Goal: Task Accomplishment & Management: Manage account settings

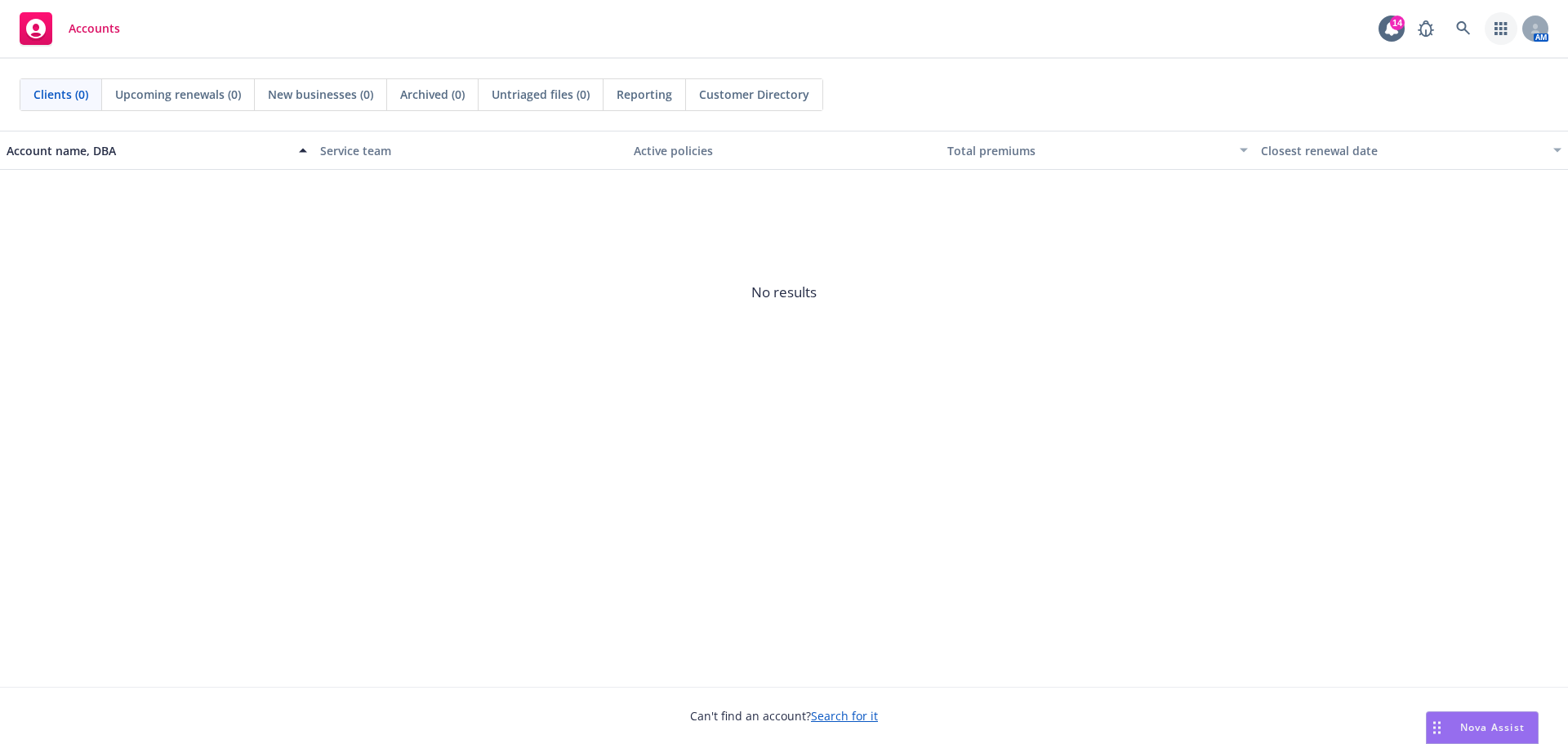
drag, startPoint x: 1489, startPoint y: 24, endPoint x: 1472, endPoint y: 24, distance: 17.0
click at [1487, 24] on link "button" at bounding box center [1501, 29] width 33 height 33
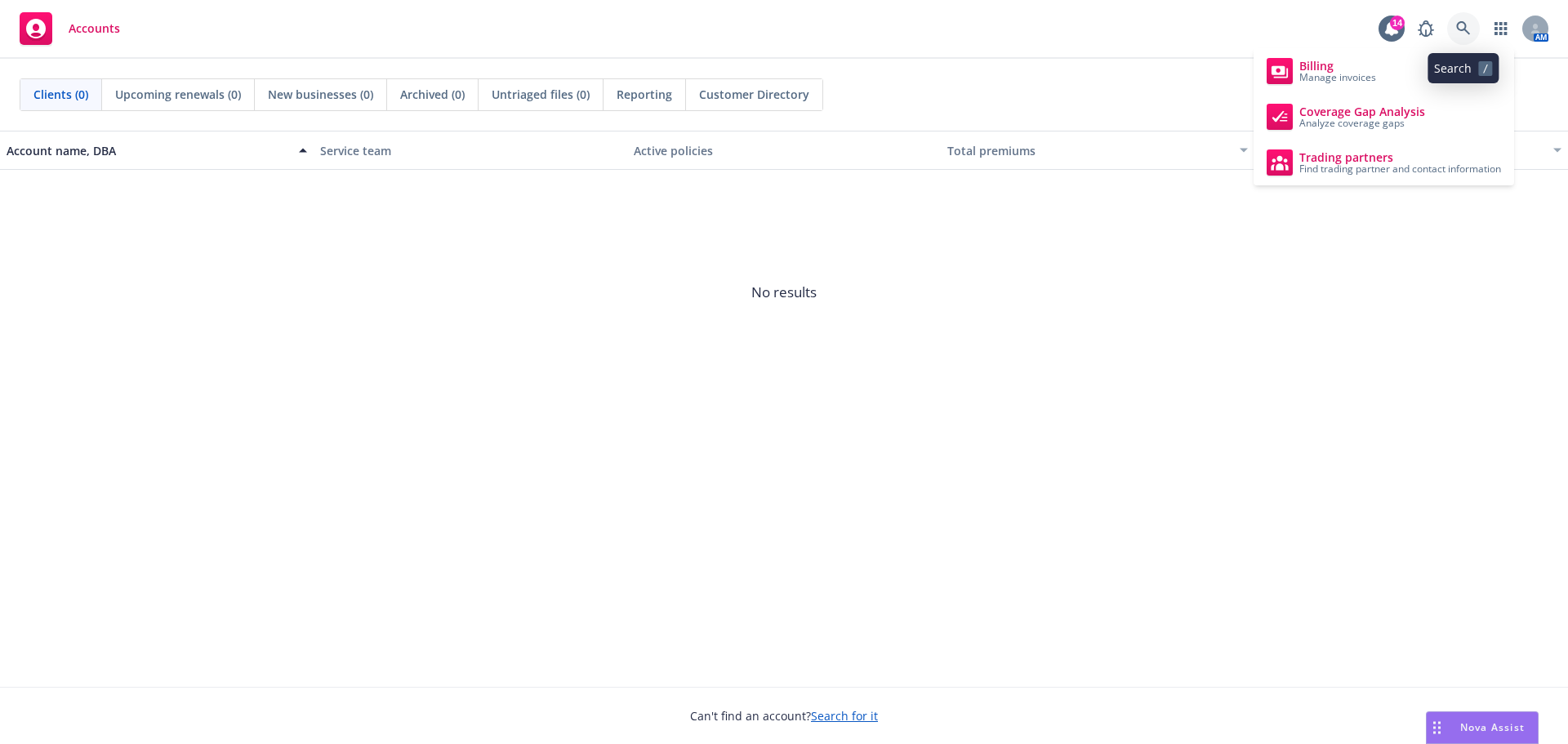
click at [1468, 24] on icon at bounding box center [1463, 28] width 14 height 14
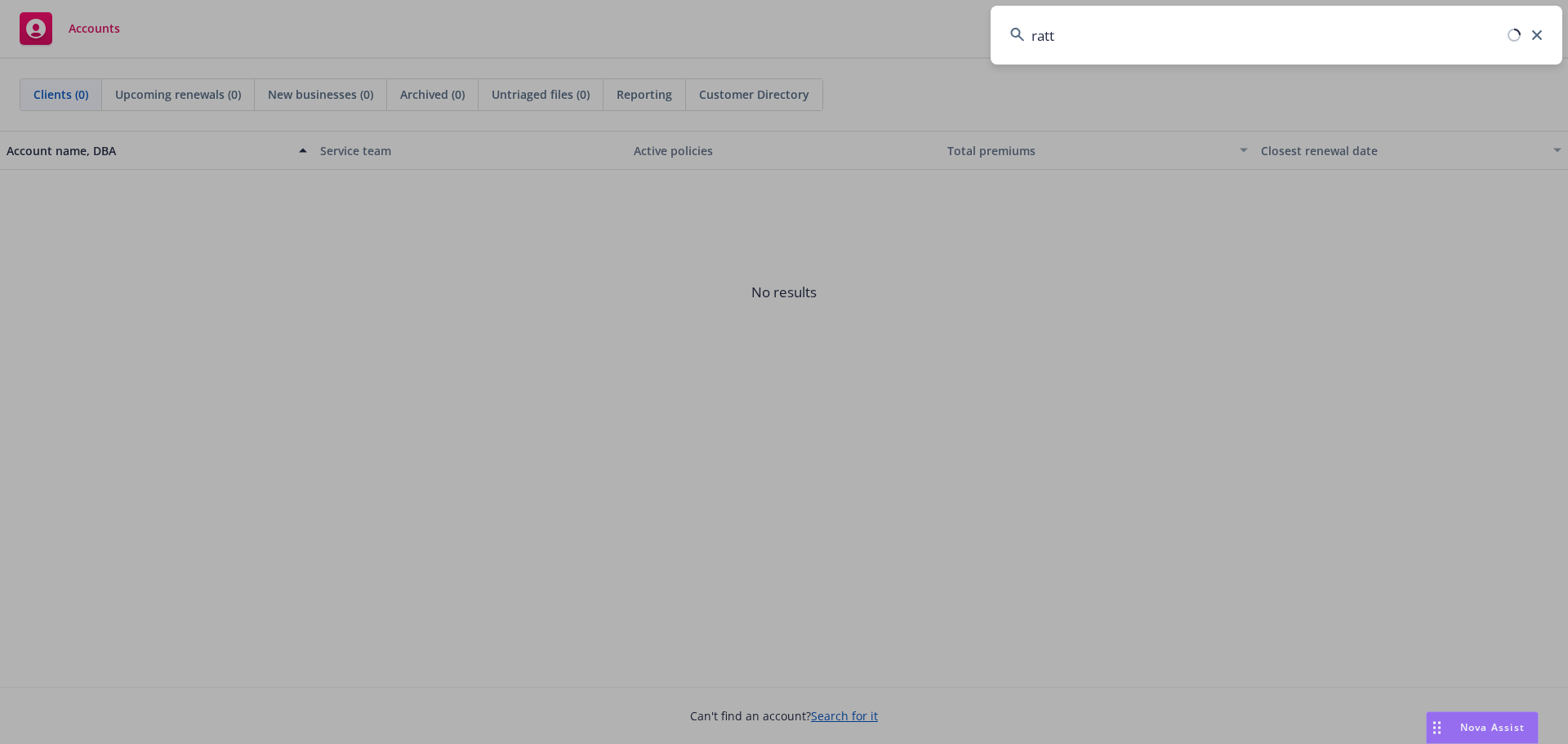
type input "ratto"
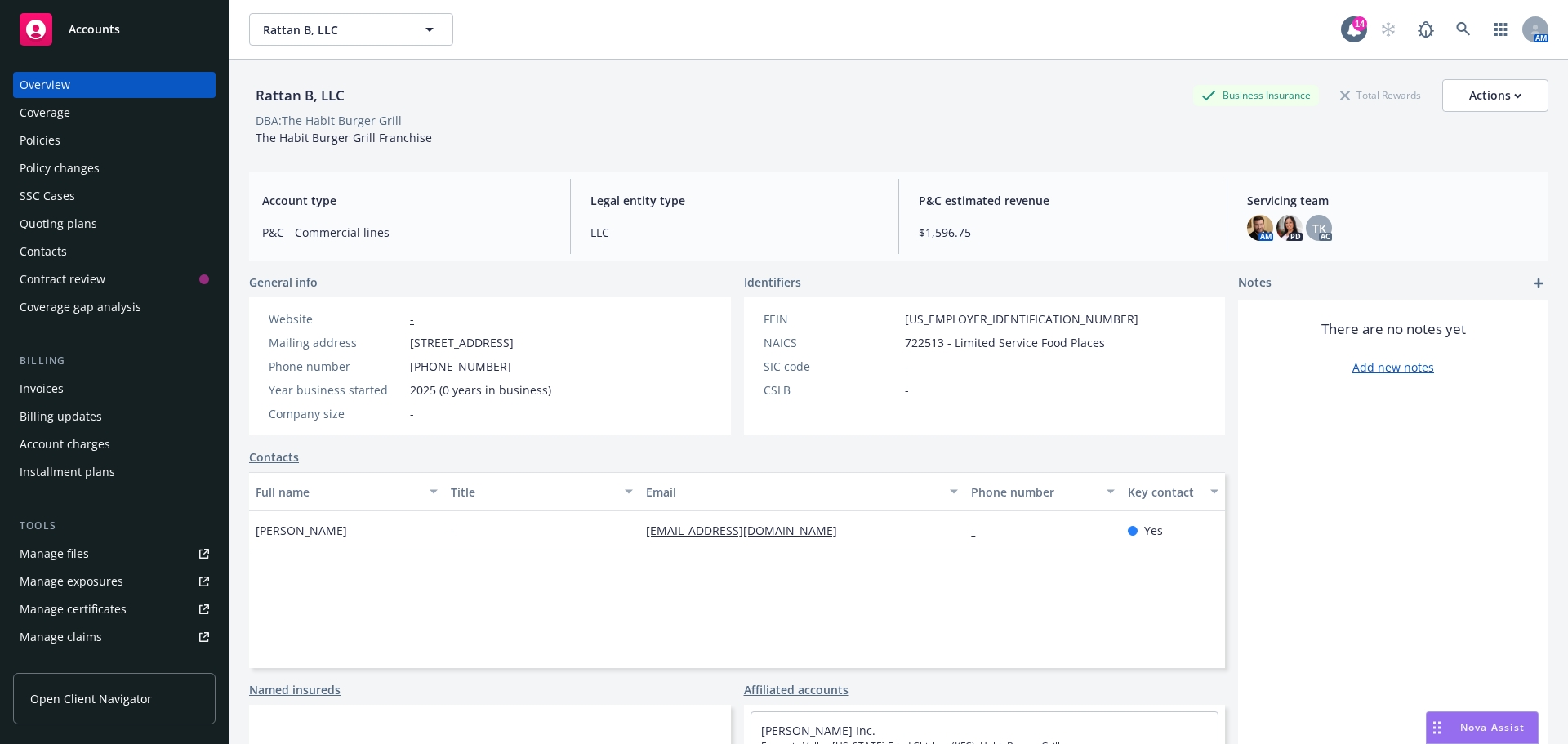
drag, startPoint x: 1348, startPoint y: 105, endPoint x: 1352, endPoint y: 98, distance: 8.1
click at [1349, 105] on div "Total Rewards" at bounding box center [1380, 95] width 98 height 20
click at [1355, 97] on div "Total Rewards" at bounding box center [1380, 95] width 98 height 20
click at [349, 18] on button "Rattan B, LLC" at bounding box center [351, 29] width 204 height 33
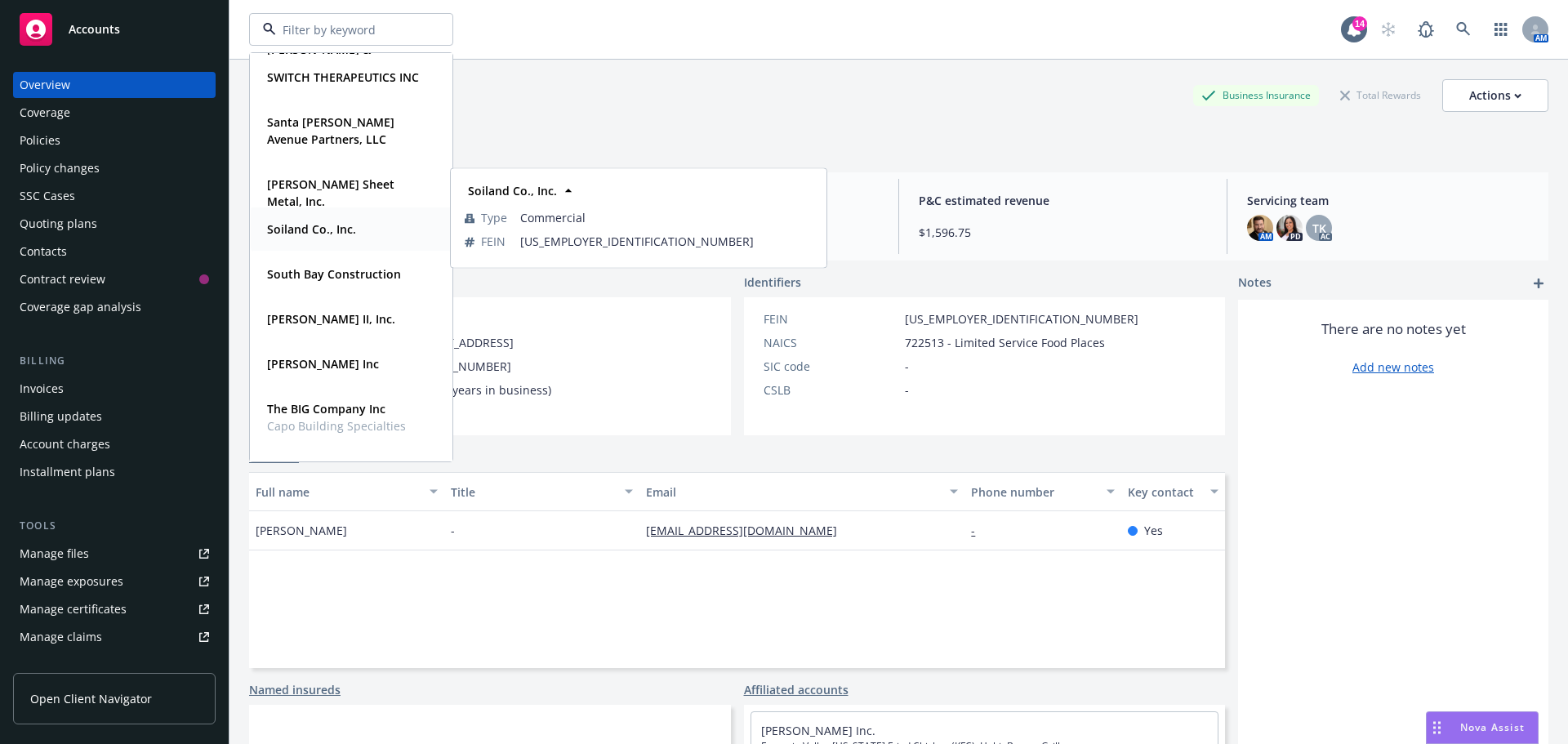
scroll to position [1201, 0]
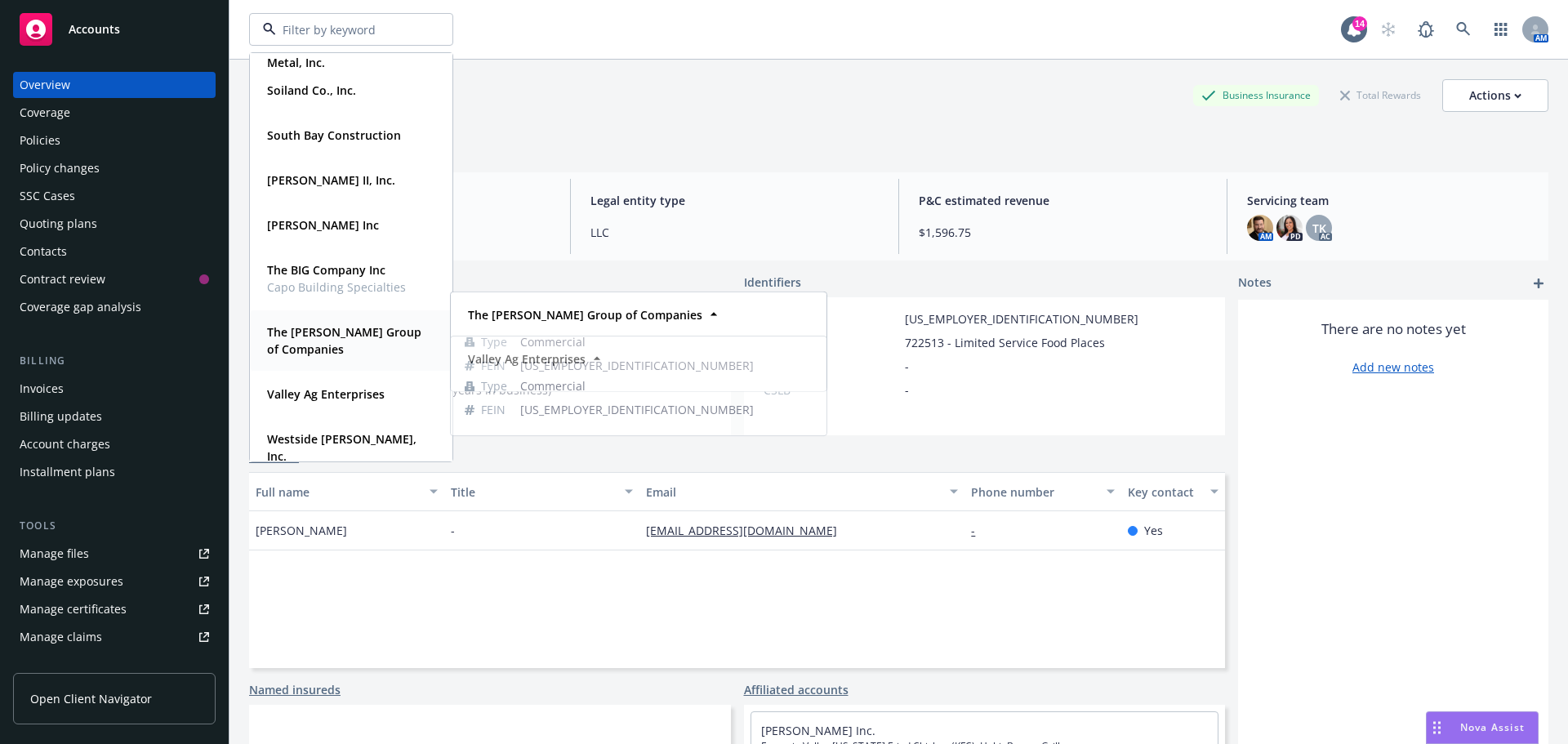
click at [368, 351] on span "The Ratto Group of Companies" at bounding box center [349, 340] width 165 height 35
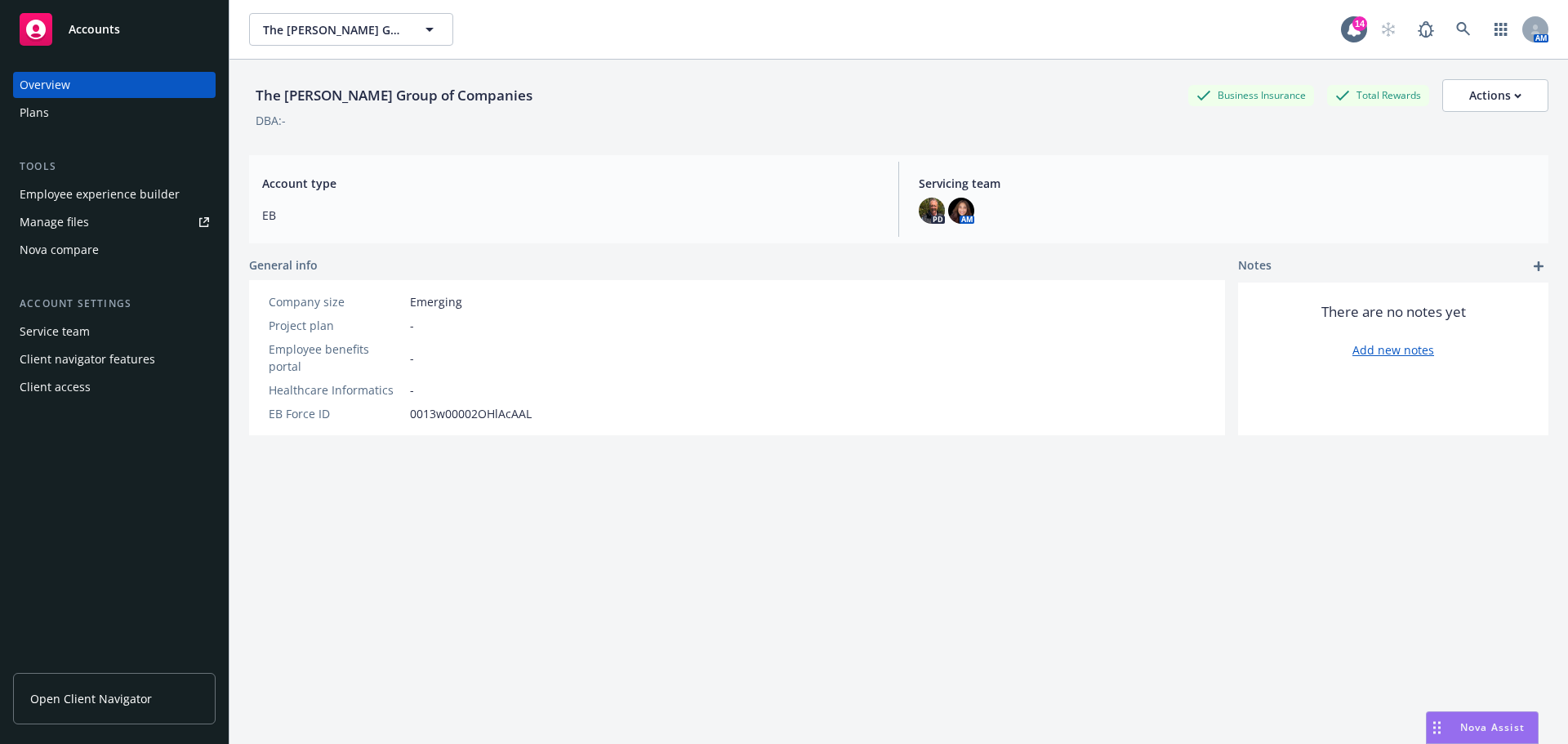
click at [171, 705] on link "Open Client Navigator" at bounding box center [114, 699] width 203 height 51
click at [50, 383] on div "Client access" at bounding box center [55, 387] width 71 height 26
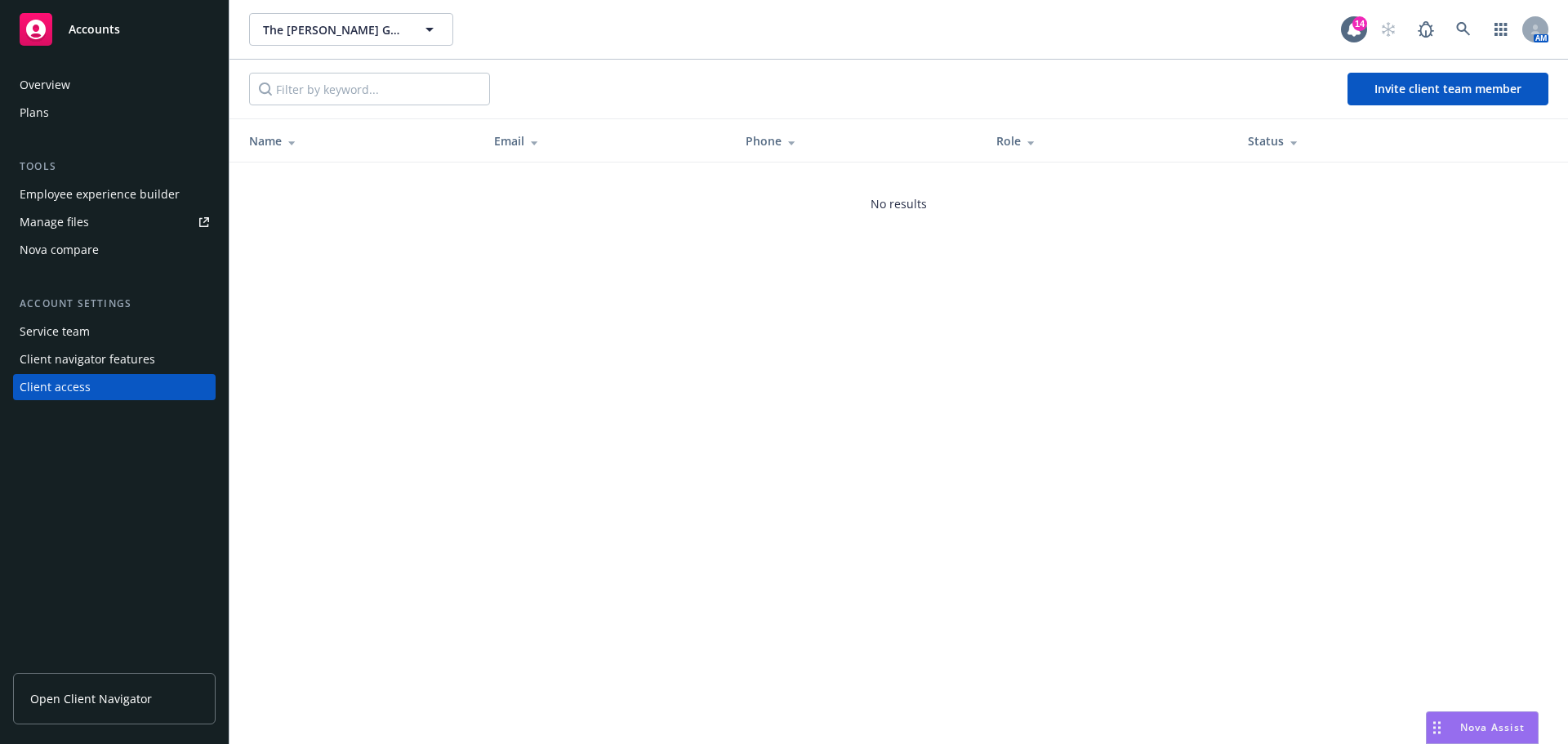
click at [100, 224] on link "Manage files" at bounding box center [114, 221] width 203 height 26
click at [114, 119] on div "Plans" at bounding box center [114, 112] width 189 height 26
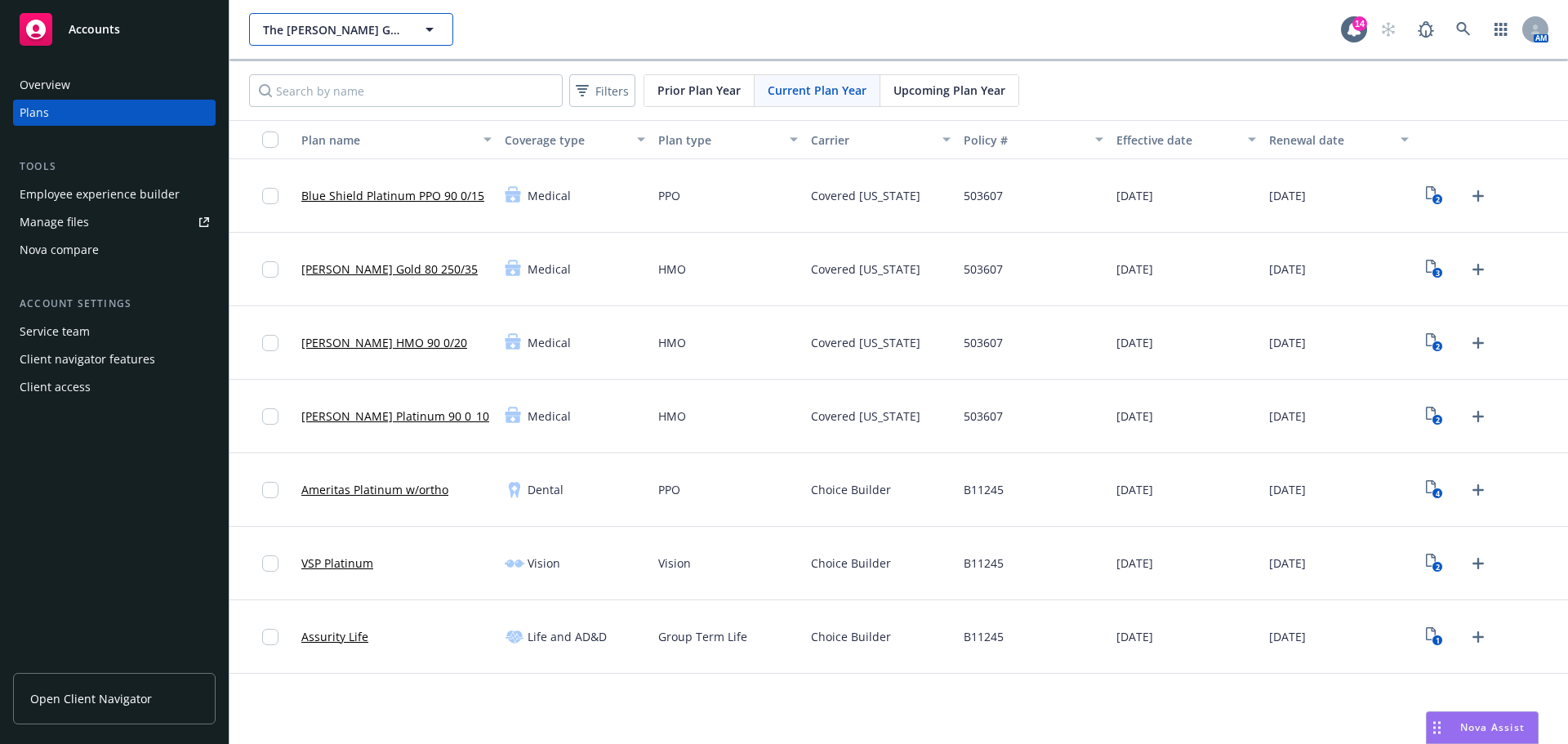
click at [430, 40] on button "The Ratto Group of Companies" at bounding box center [351, 29] width 204 height 33
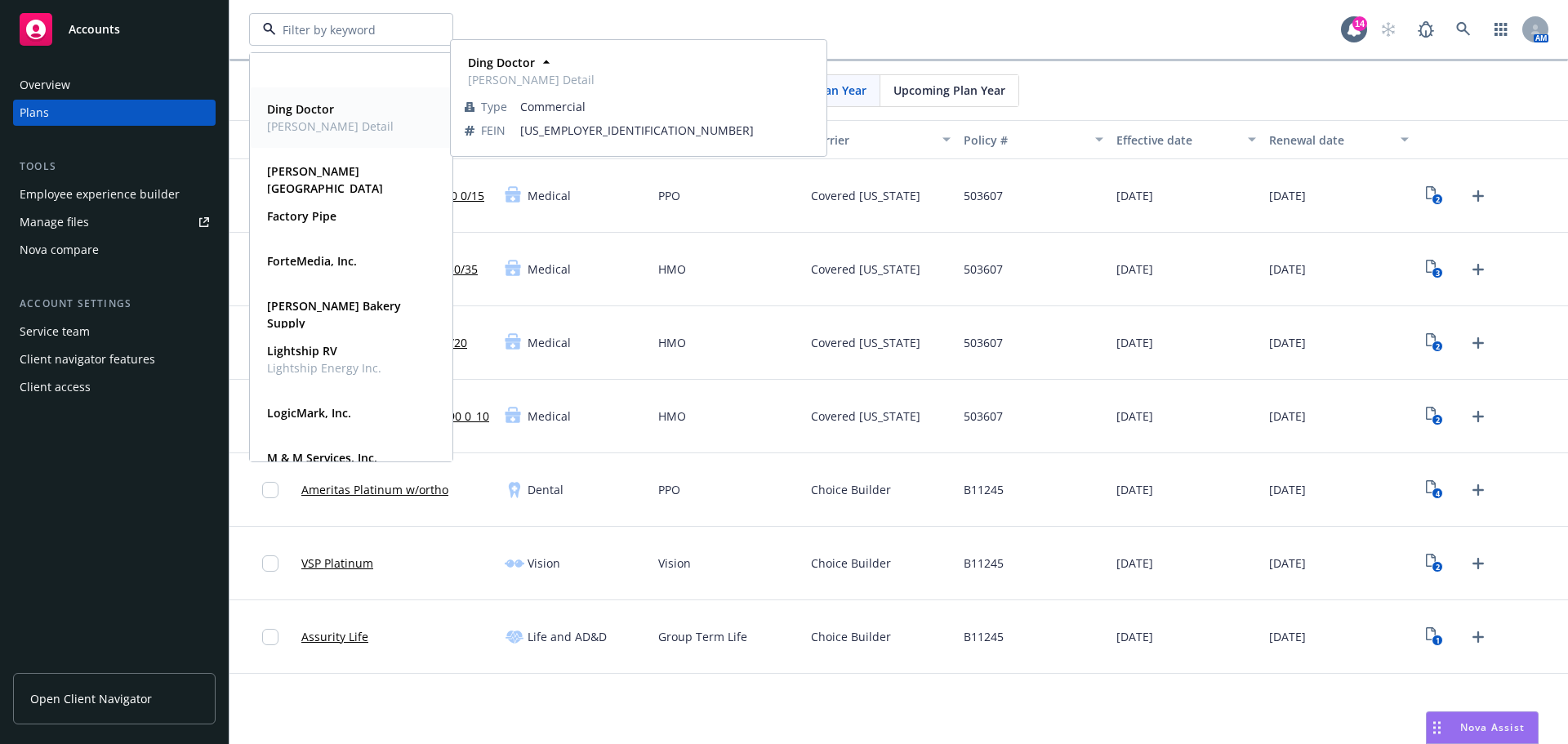
scroll to position [245, 0]
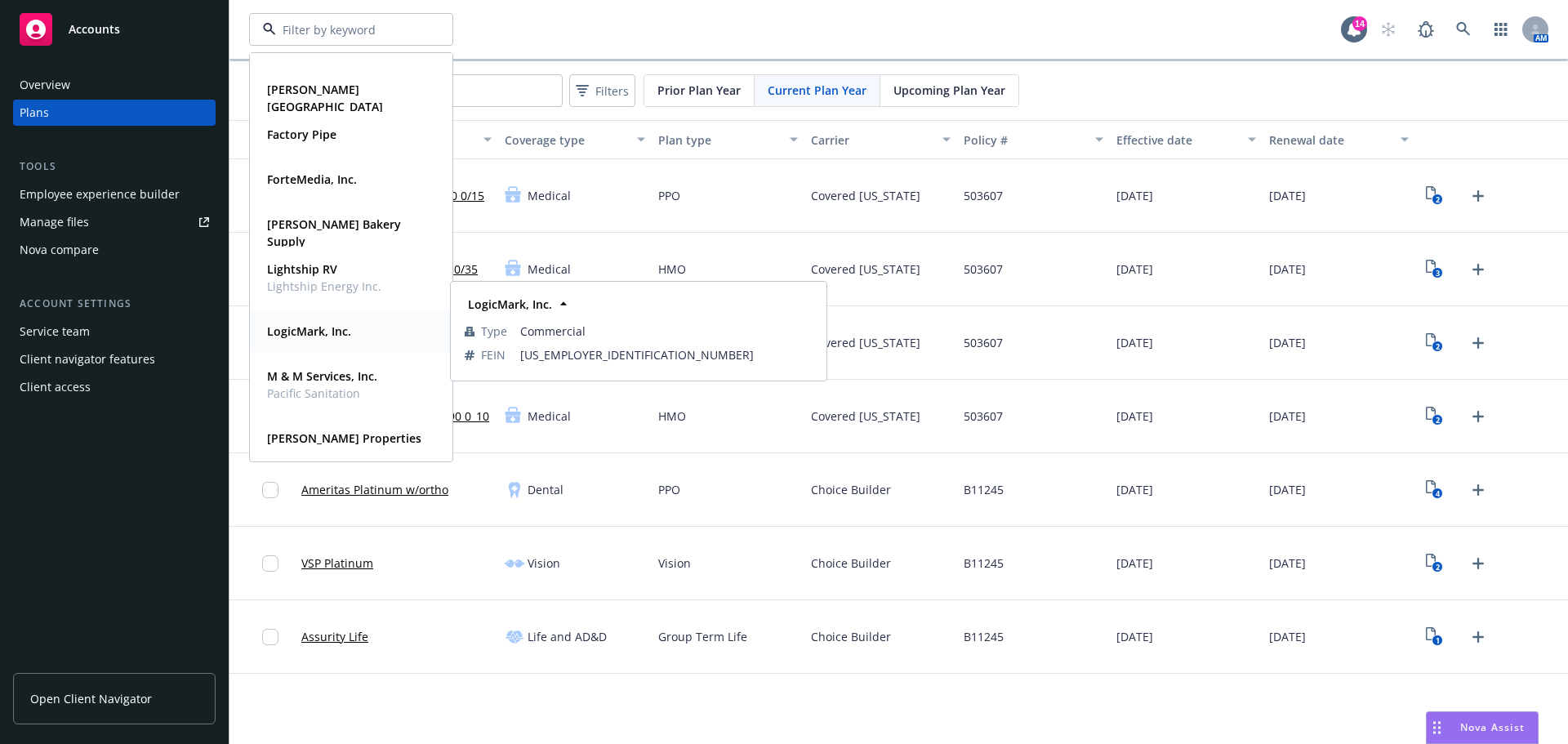
click at [352, 328] on div "LogicMark, Inc." at bounding box center [308, 332] width 94 height 24
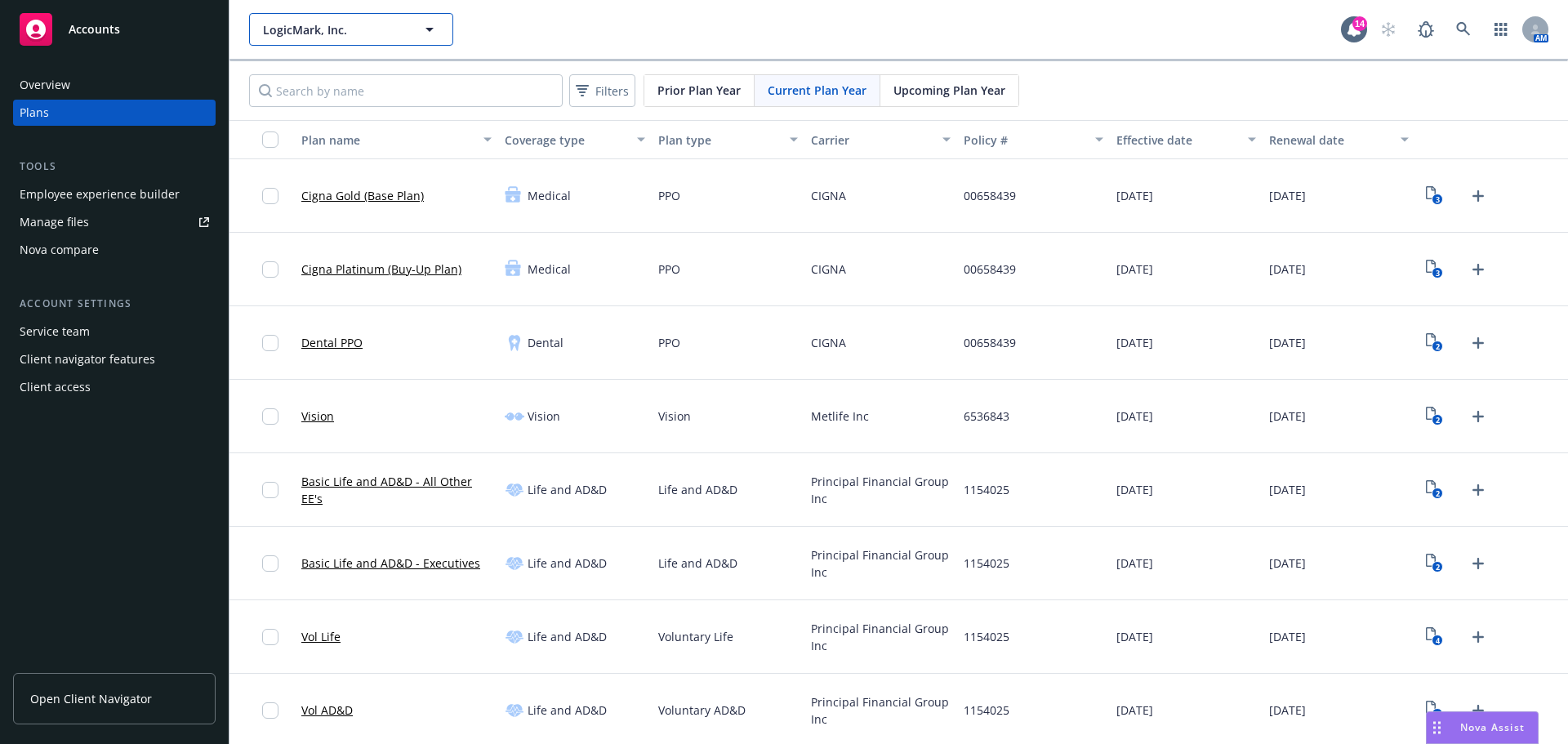
click at [411, 32] on button "LogicMark, Inc." at bounding box center [351, 29] width 204 height 33
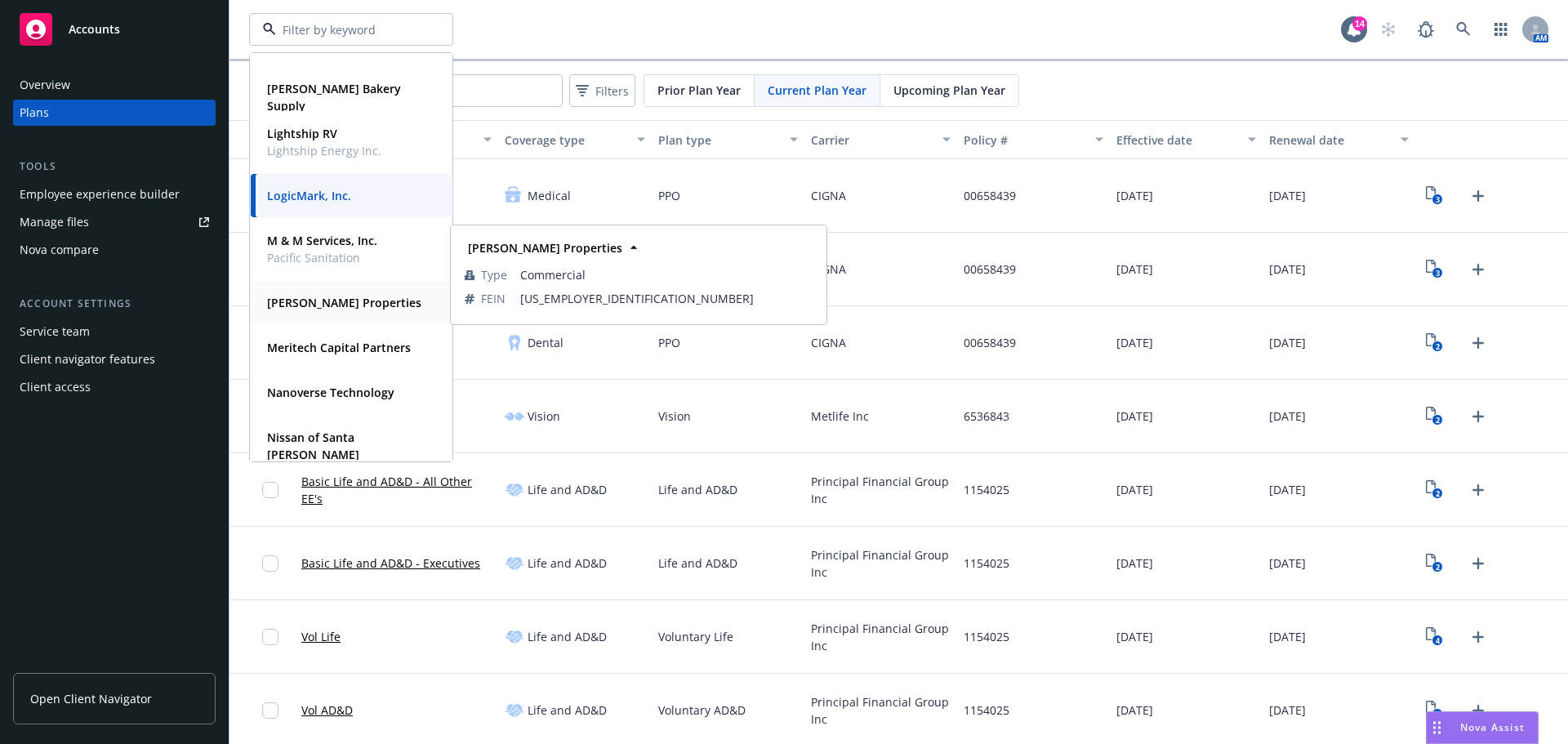
scroll to position [408, 0]
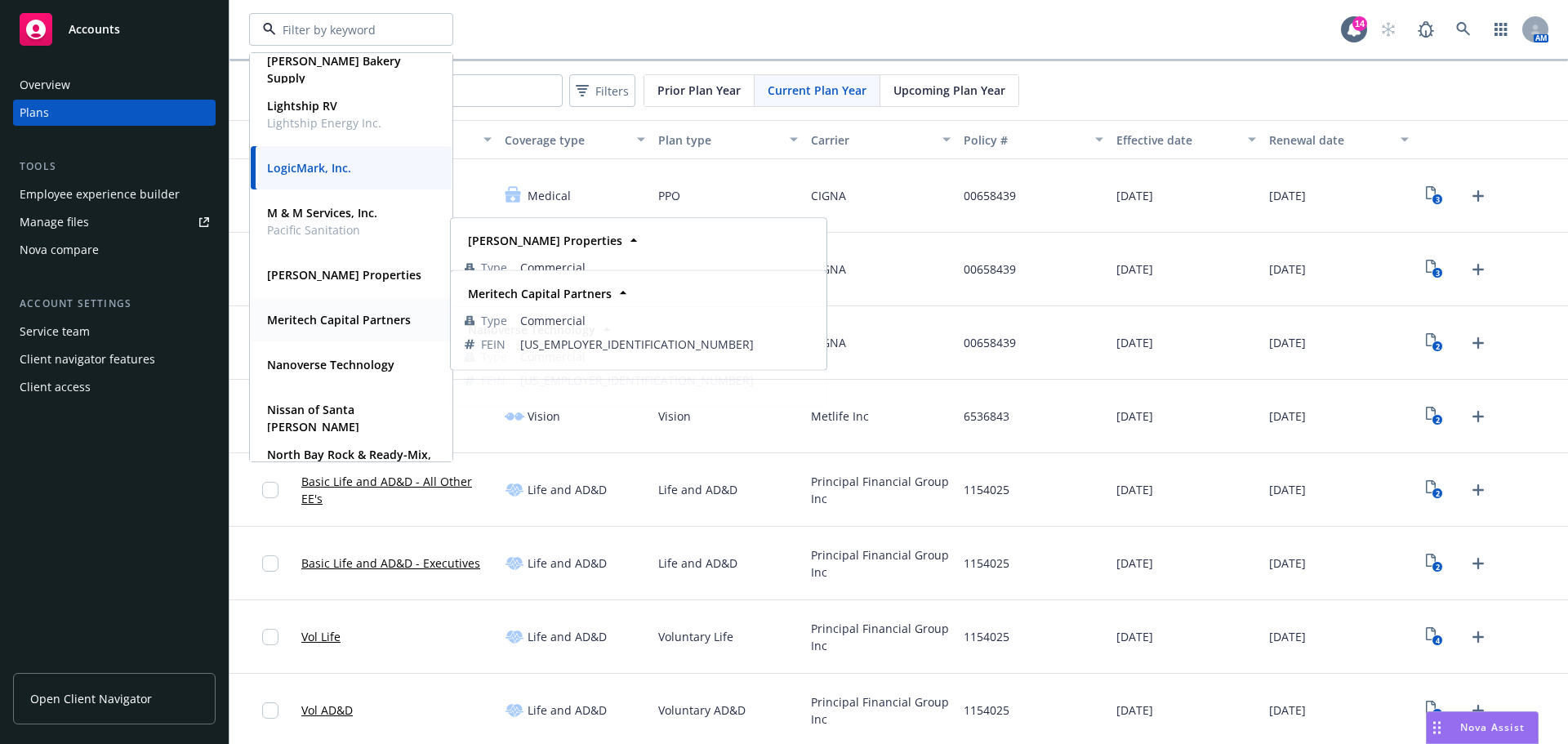
click at [352, 326] on strong "Meritech Capital Partners" at bounding box center [338, 320] width 144 height 15
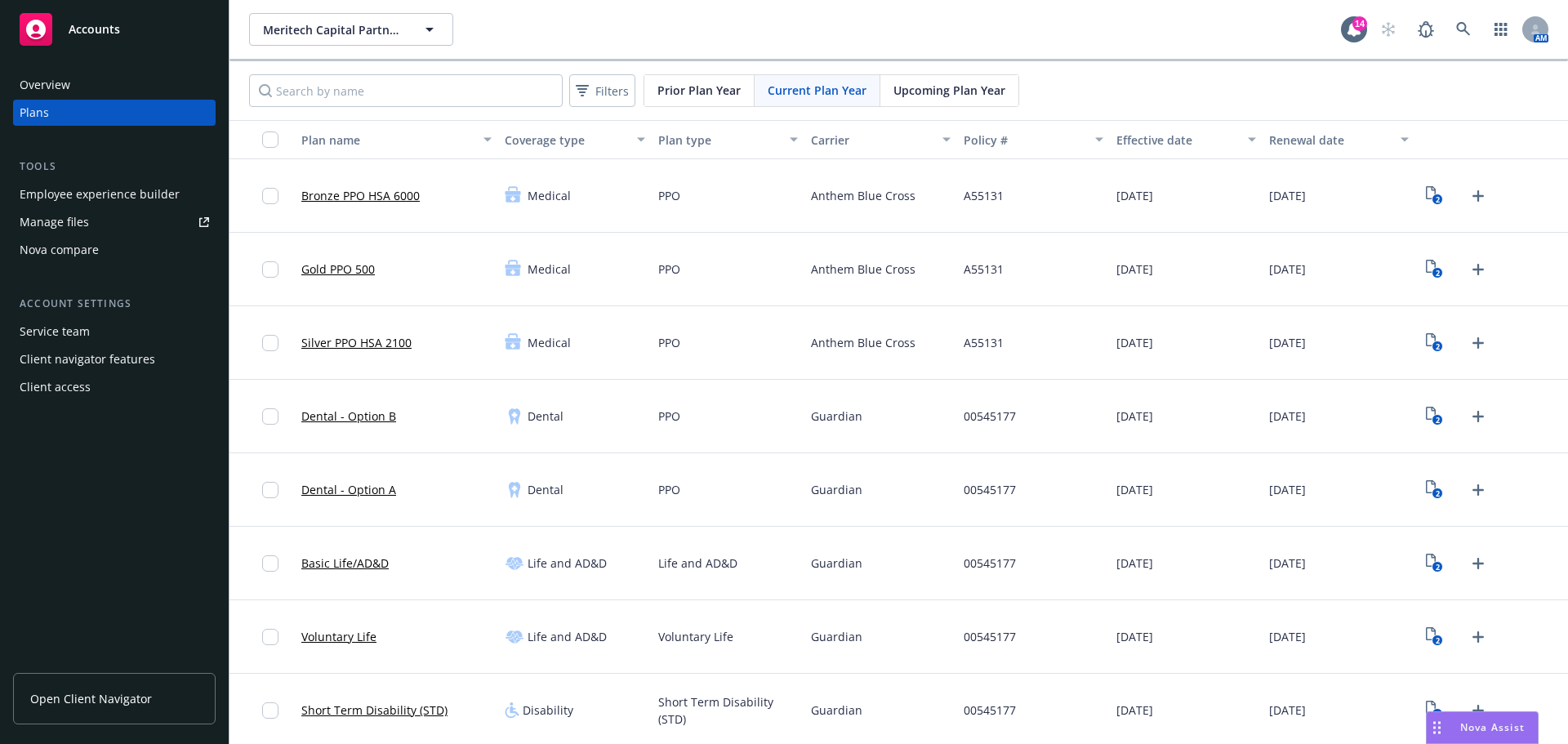
click at [68, 391] on div "Client access" at bounding box center [55, 387] width 71 height 26
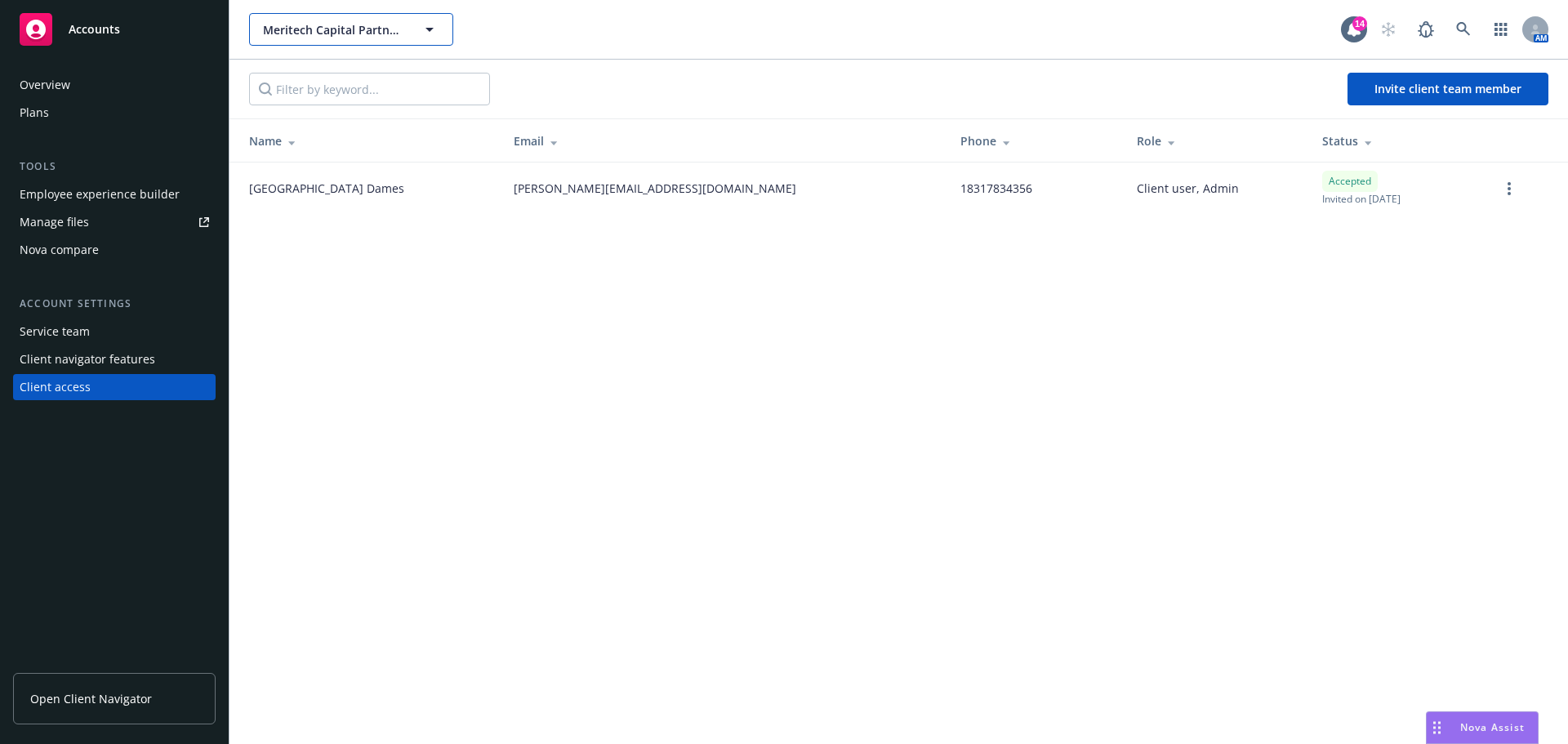
click at [422, 33] on icon "button" at bounding box center [429, 29] width 19 height 19
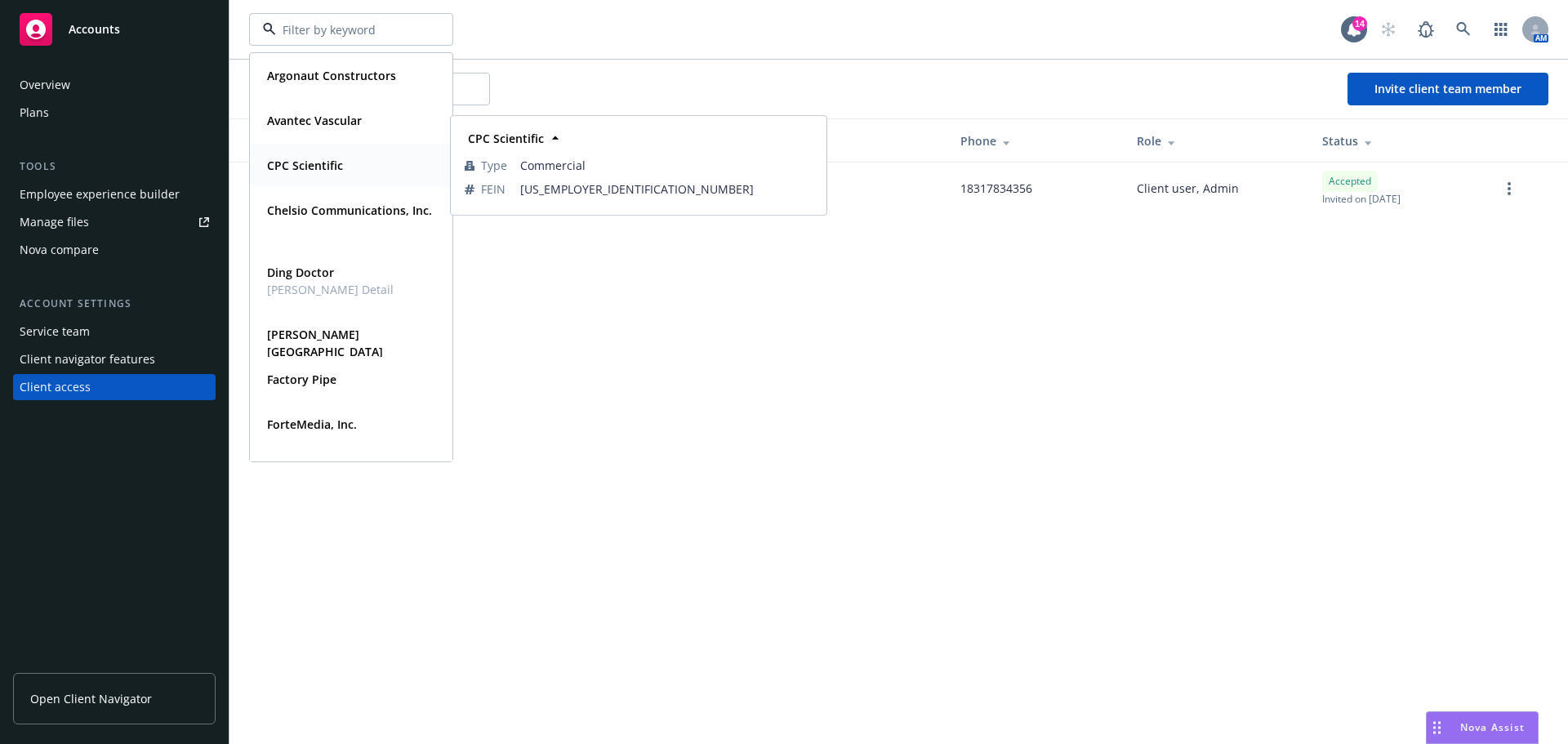
click at [373, 172] on div "CPC Scientific" at bounding box center [351, 165] width 181 height 24
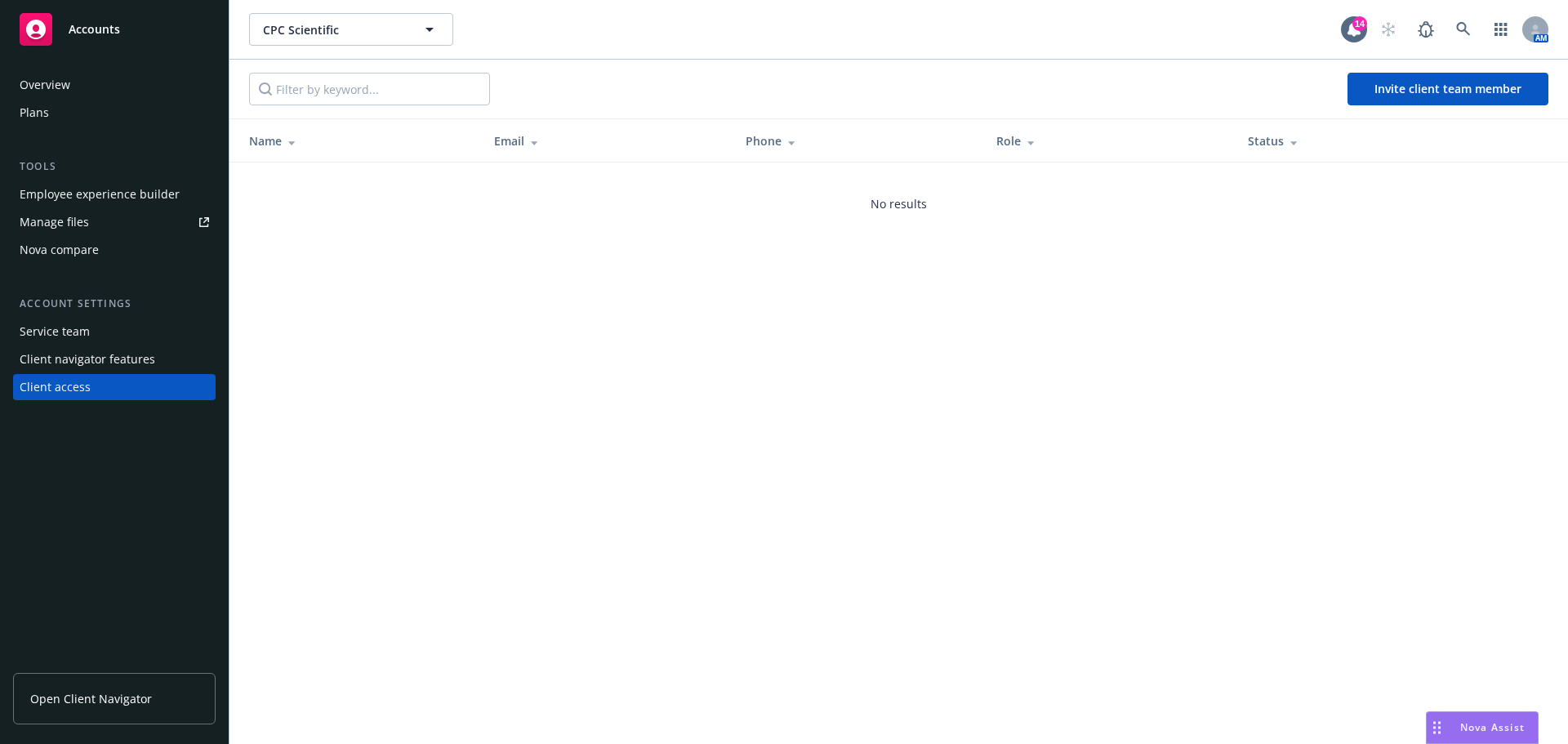
click at [98, 112] on div "Plans" at bounding box center [114, 112] width 189 height 26
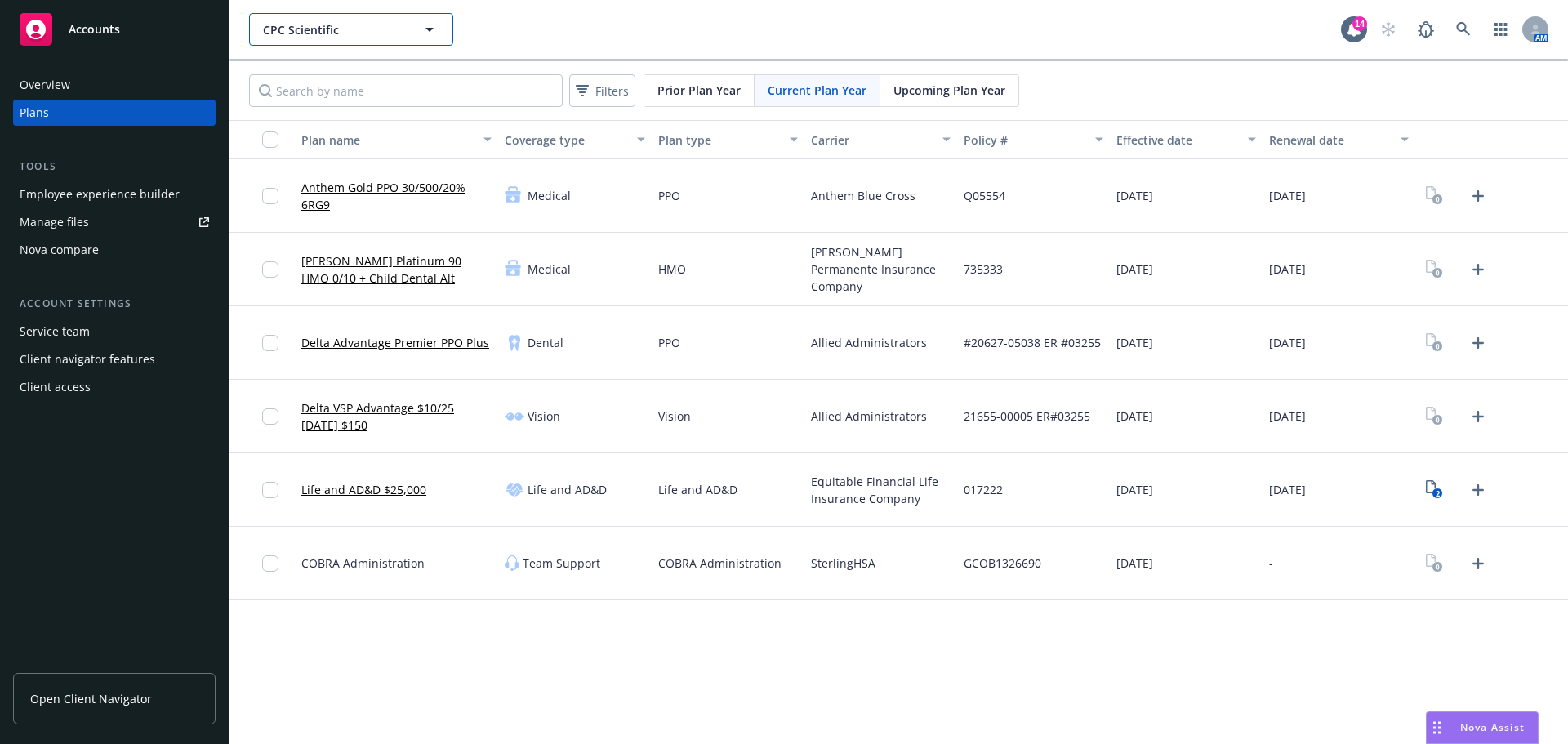
click at [422, 30] on icon "button" at bounding box center [429, 29] width 19 height 19
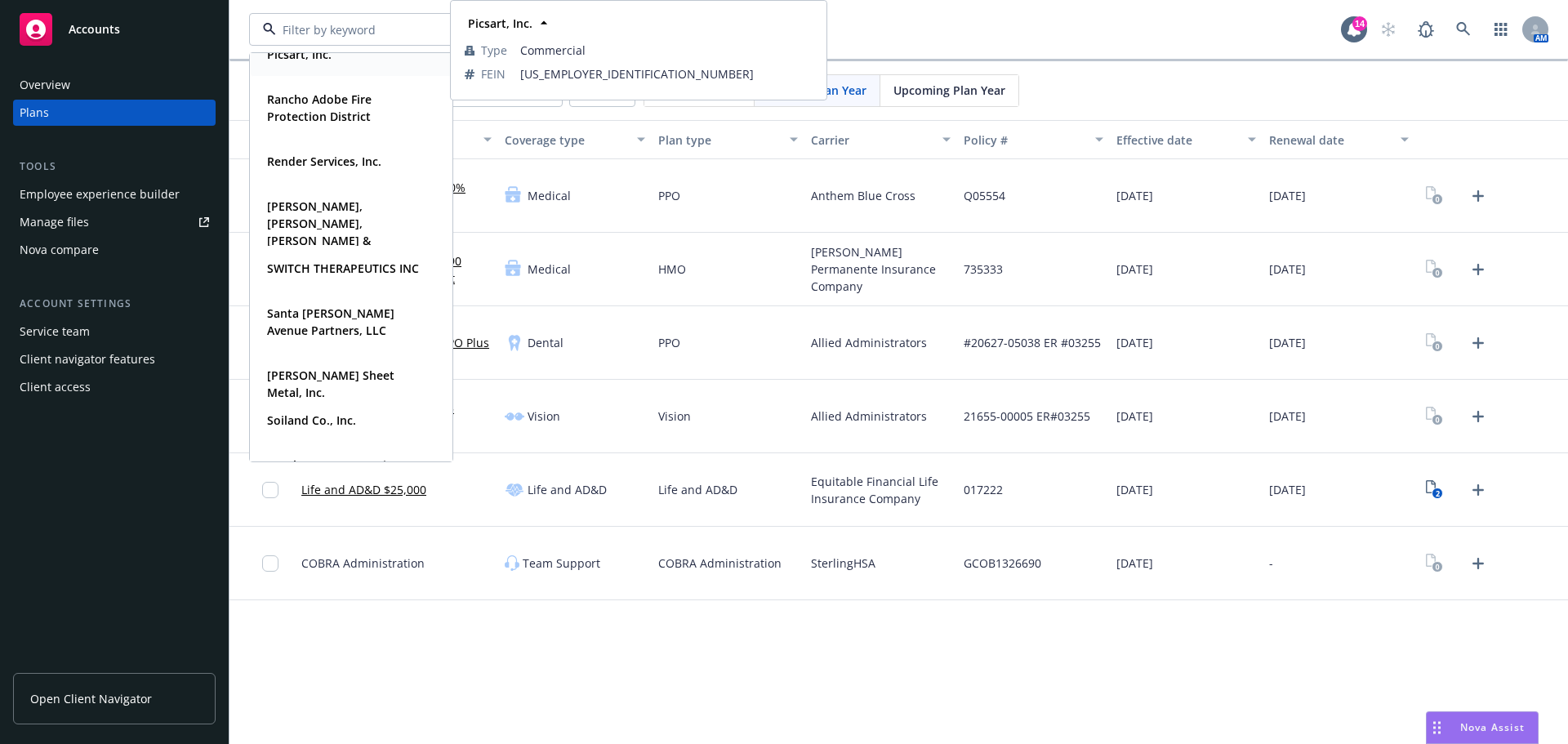
scroll to position [899, 0]
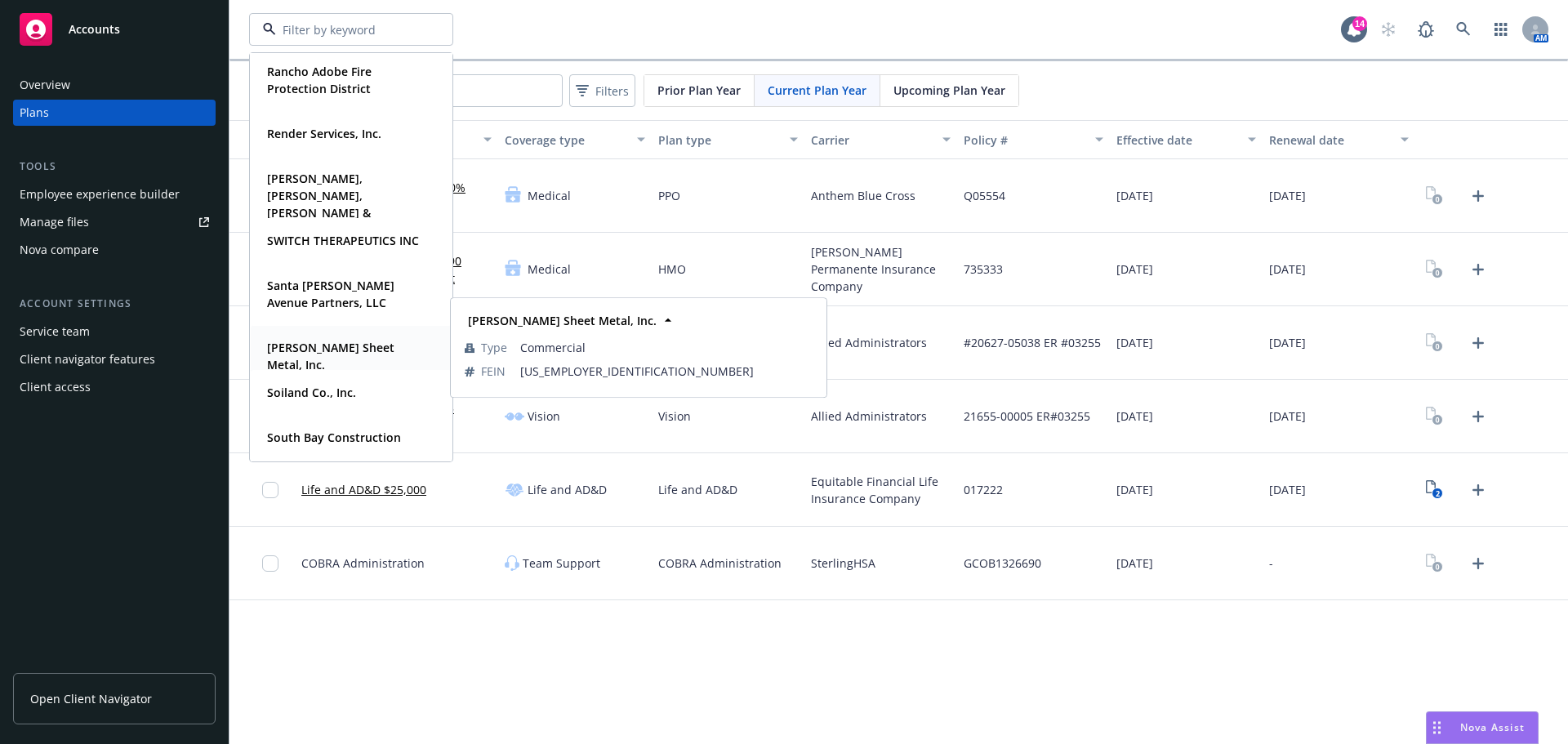
click at [377, 354] on strong "Simpson Sheet Metal, Inc." at bounding box center [330, 356] width 127 height 33
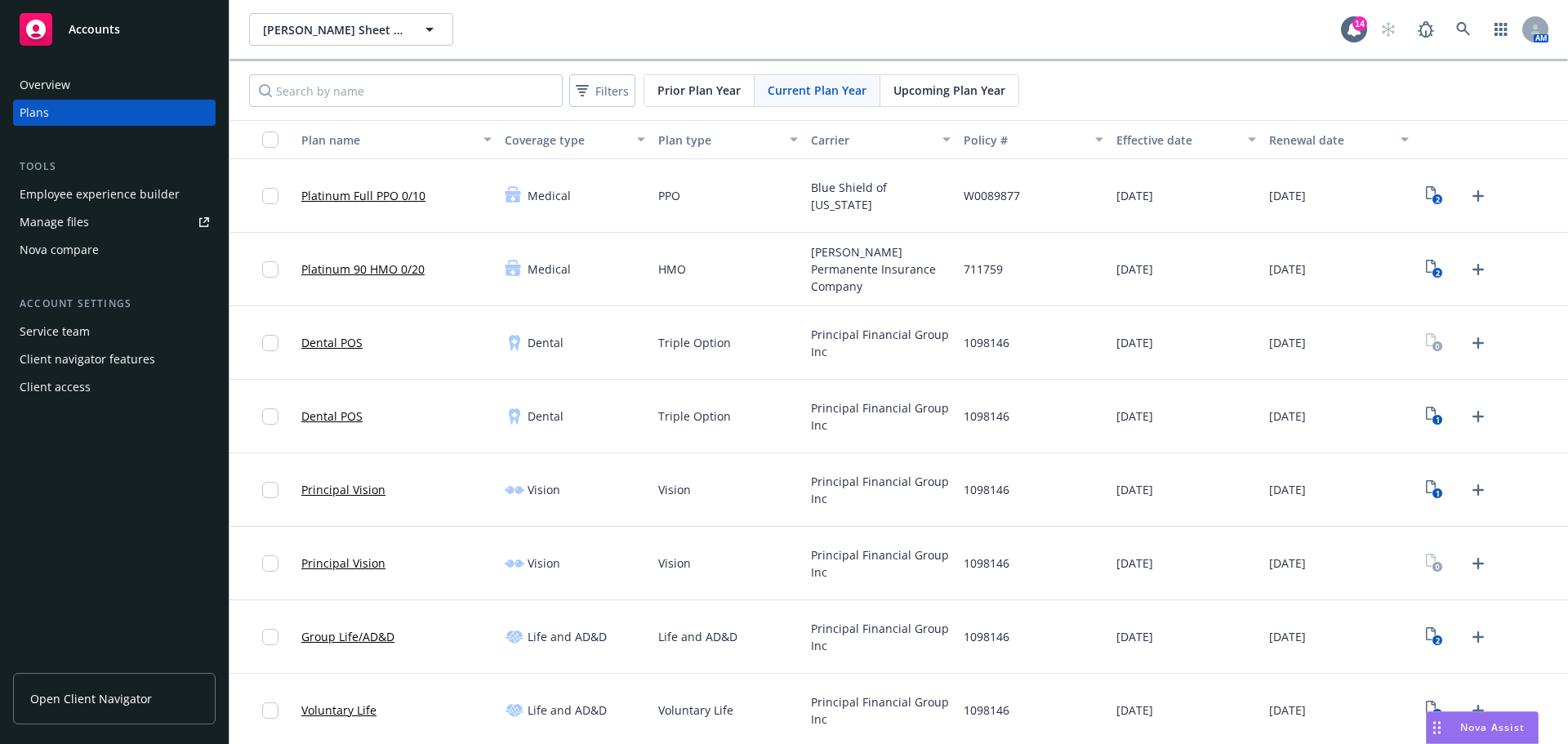
click at [916, 93] on span "Upcoming Plan Year" at bounding box center [949, 90] width 112 height 17
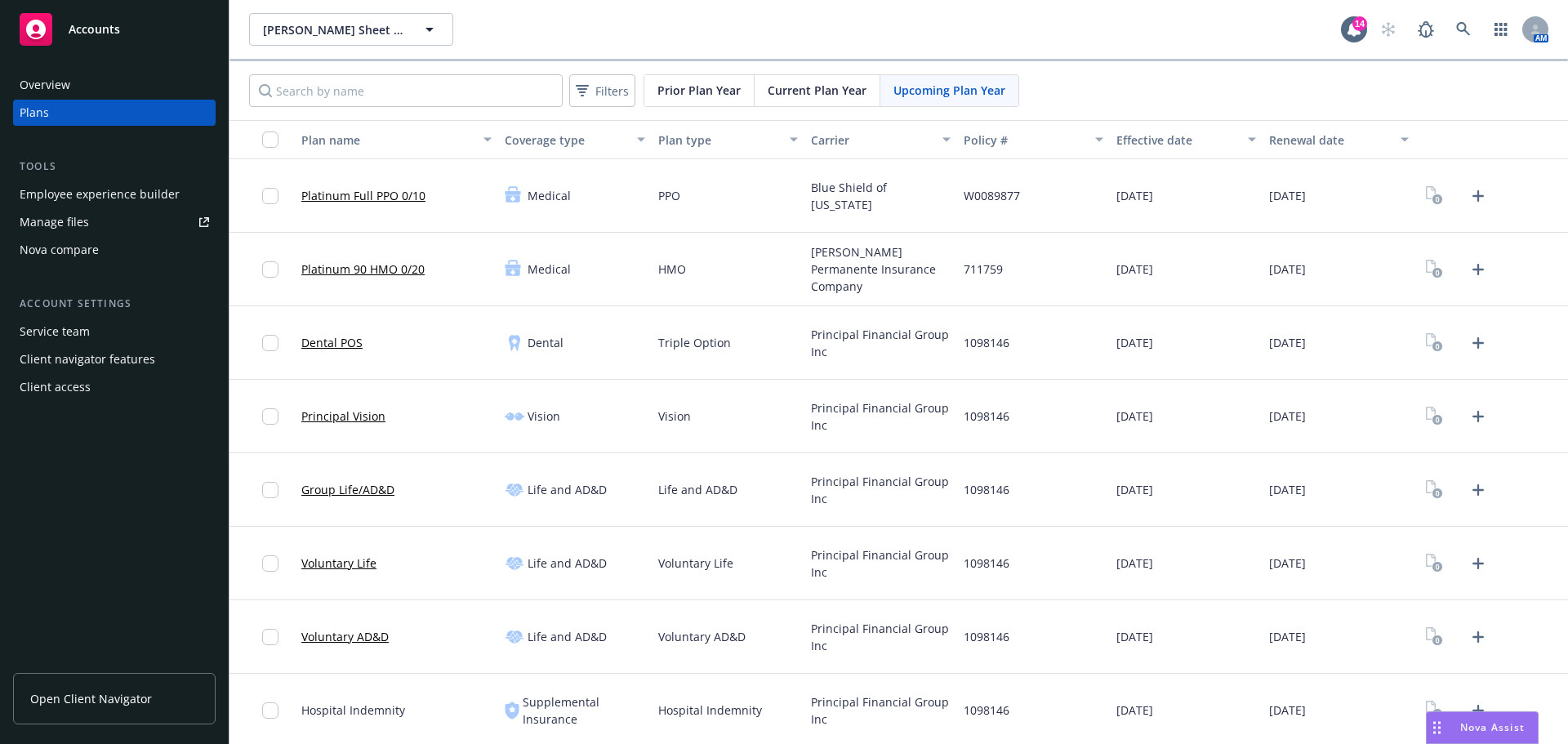
click at [792, 98] on span "Current Plan Year" at bounding box center [816, 90] width 98 height 17
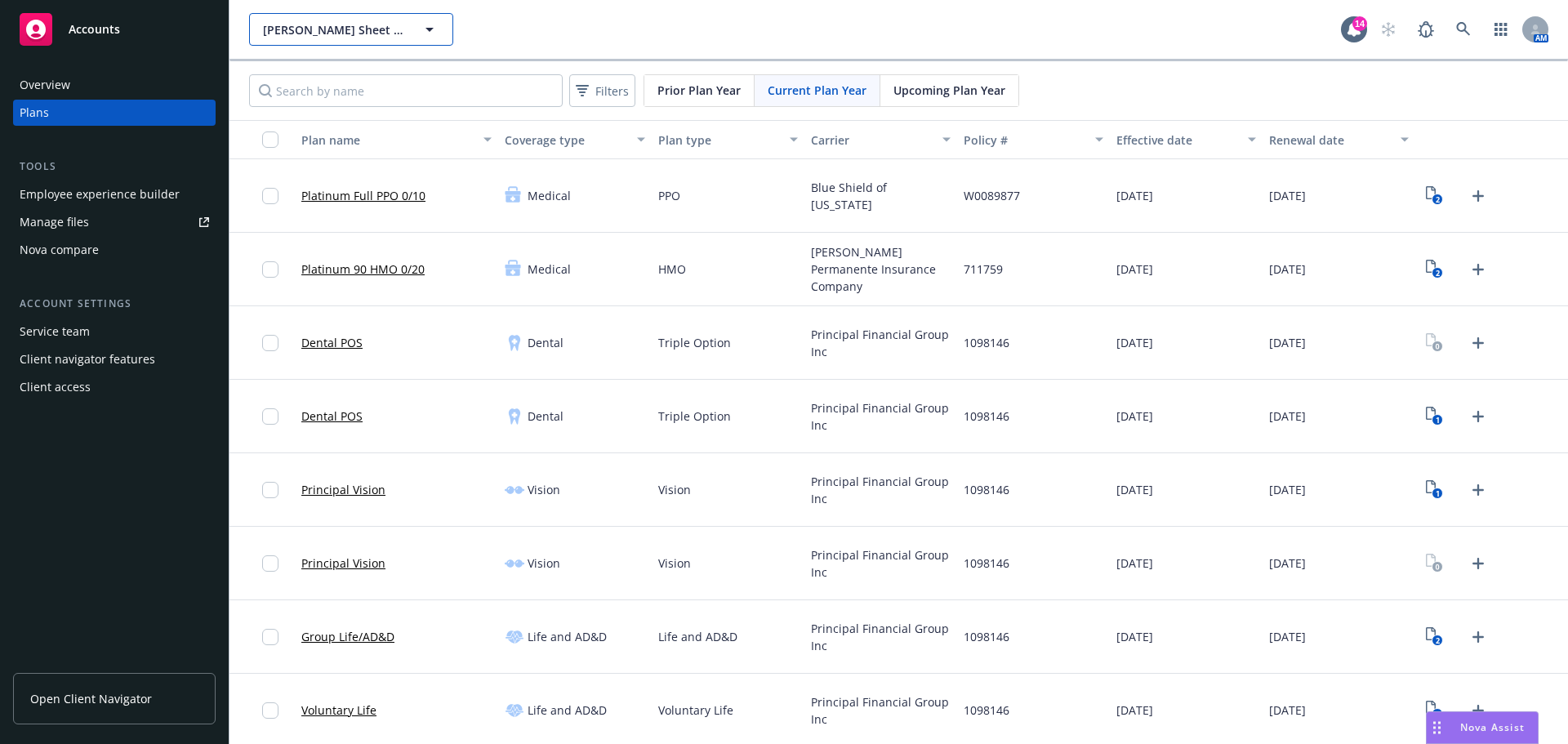
click at [376, 36] on span "Simpson Sheet Metal, Inc." at bounding box center [334, 29] width 141 height 17
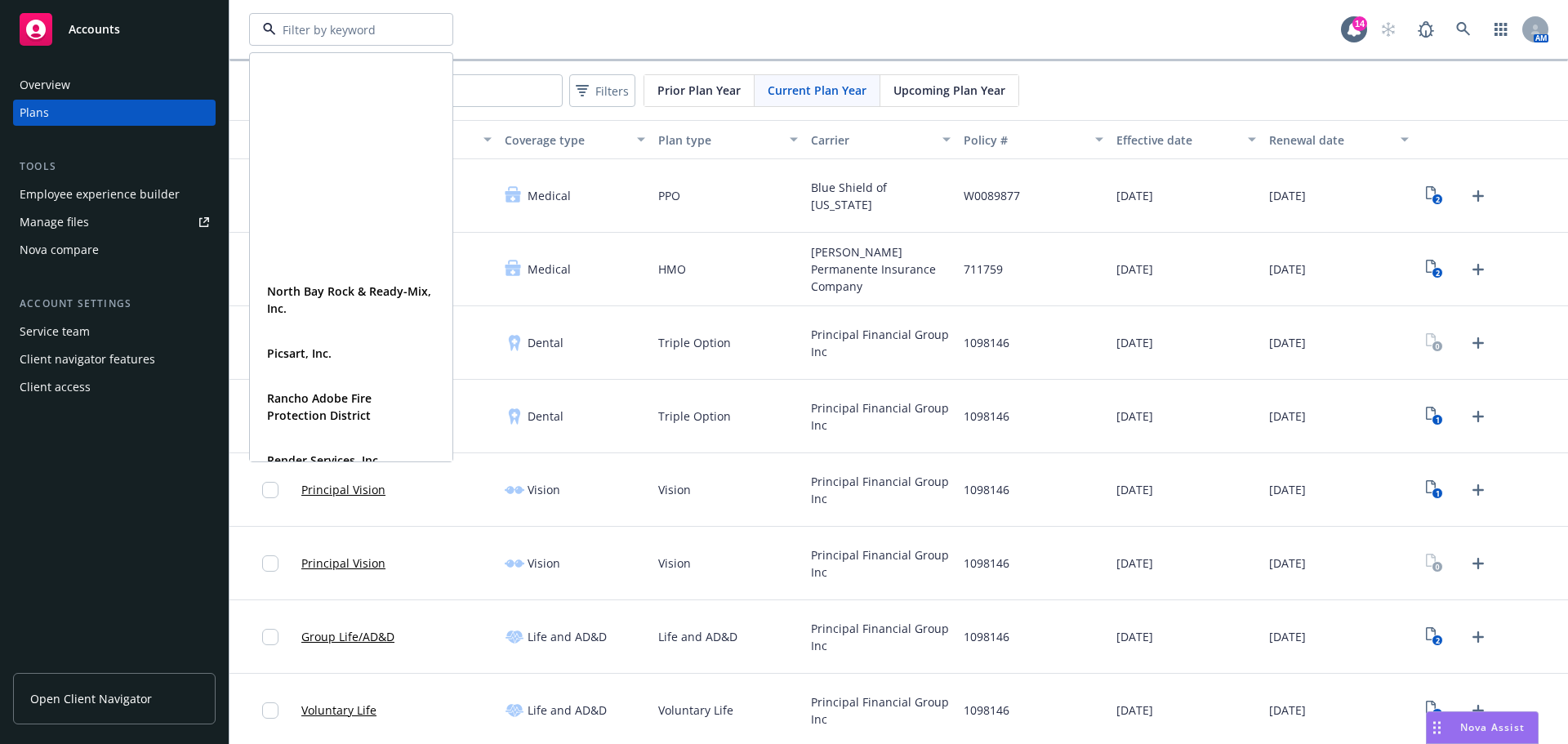
scroll to position [899, 0]
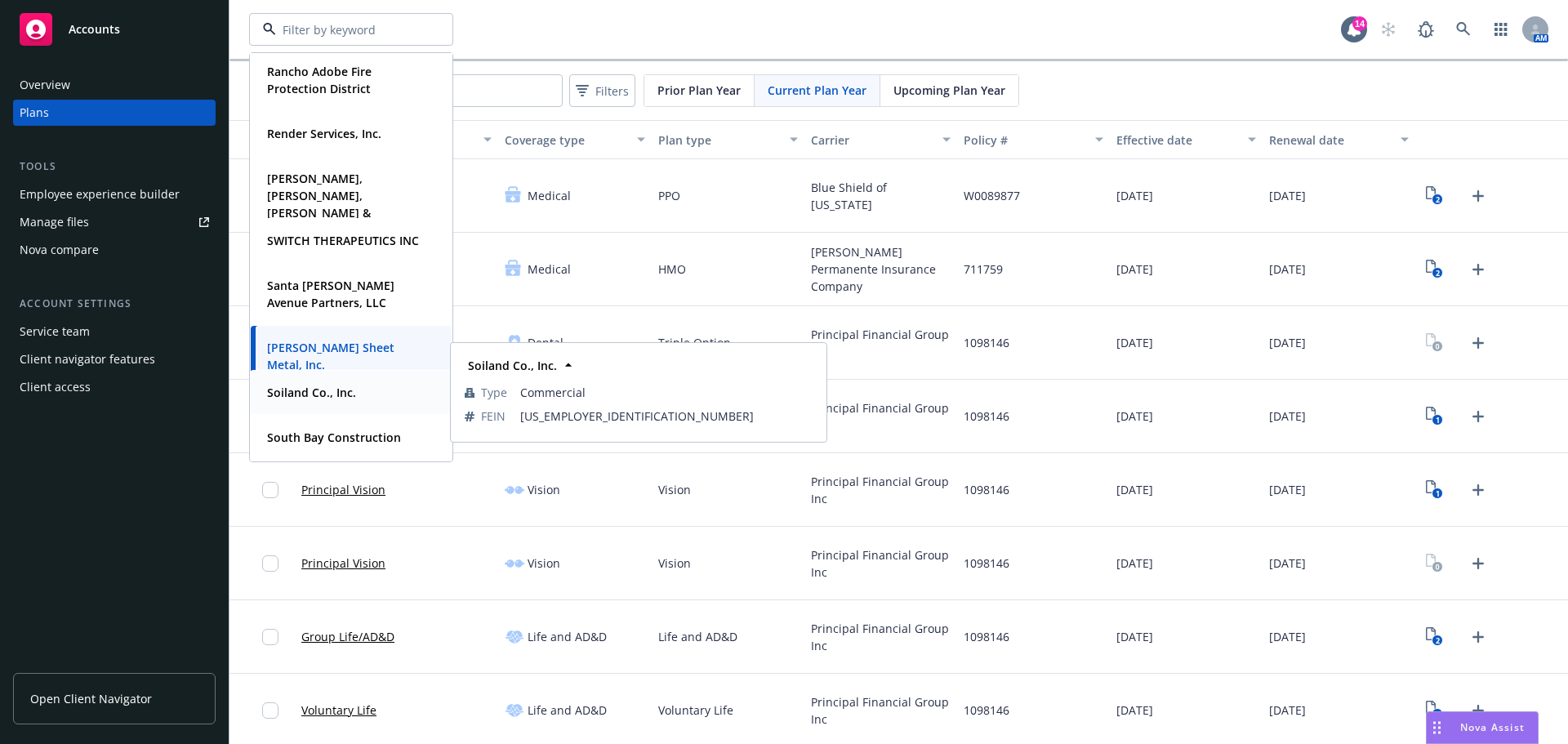
click at [372, 401] on div "Soiland Co., Inc." at bounding box center [351, 392] width 181 height 24
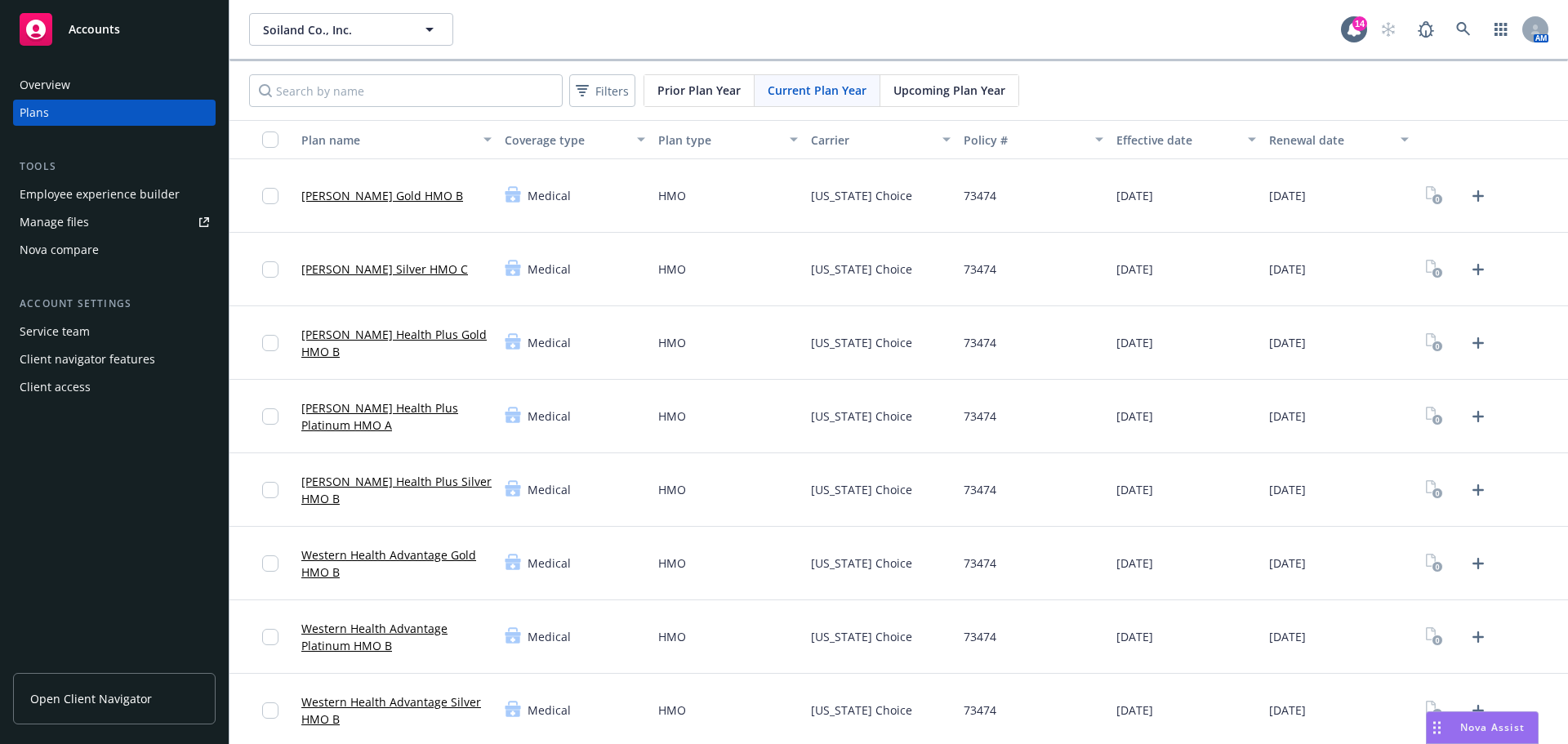
click at [92, 224] on link "Manage files" at bounding box center [114, 221] width 203 height 26
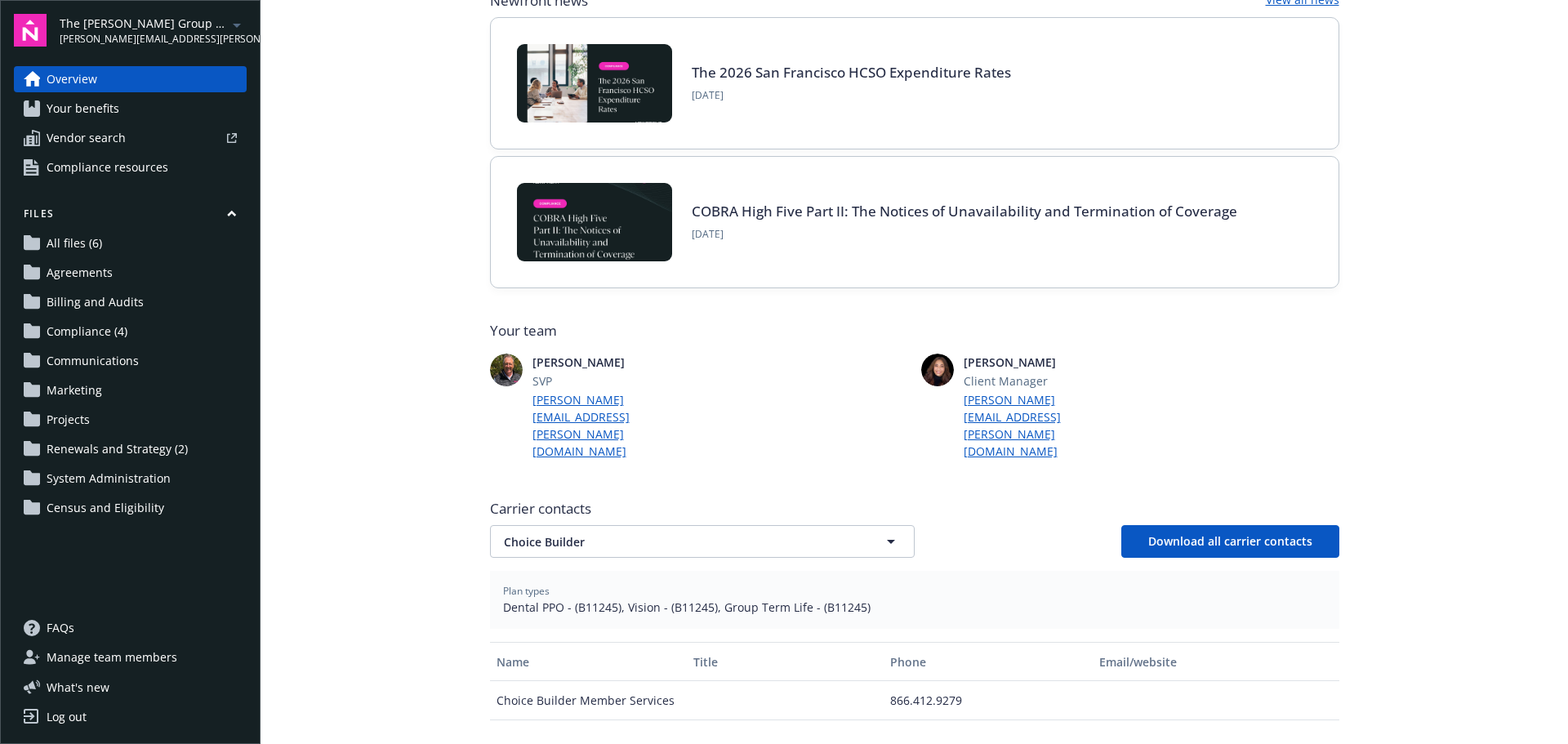
scroll to position [163, 0]
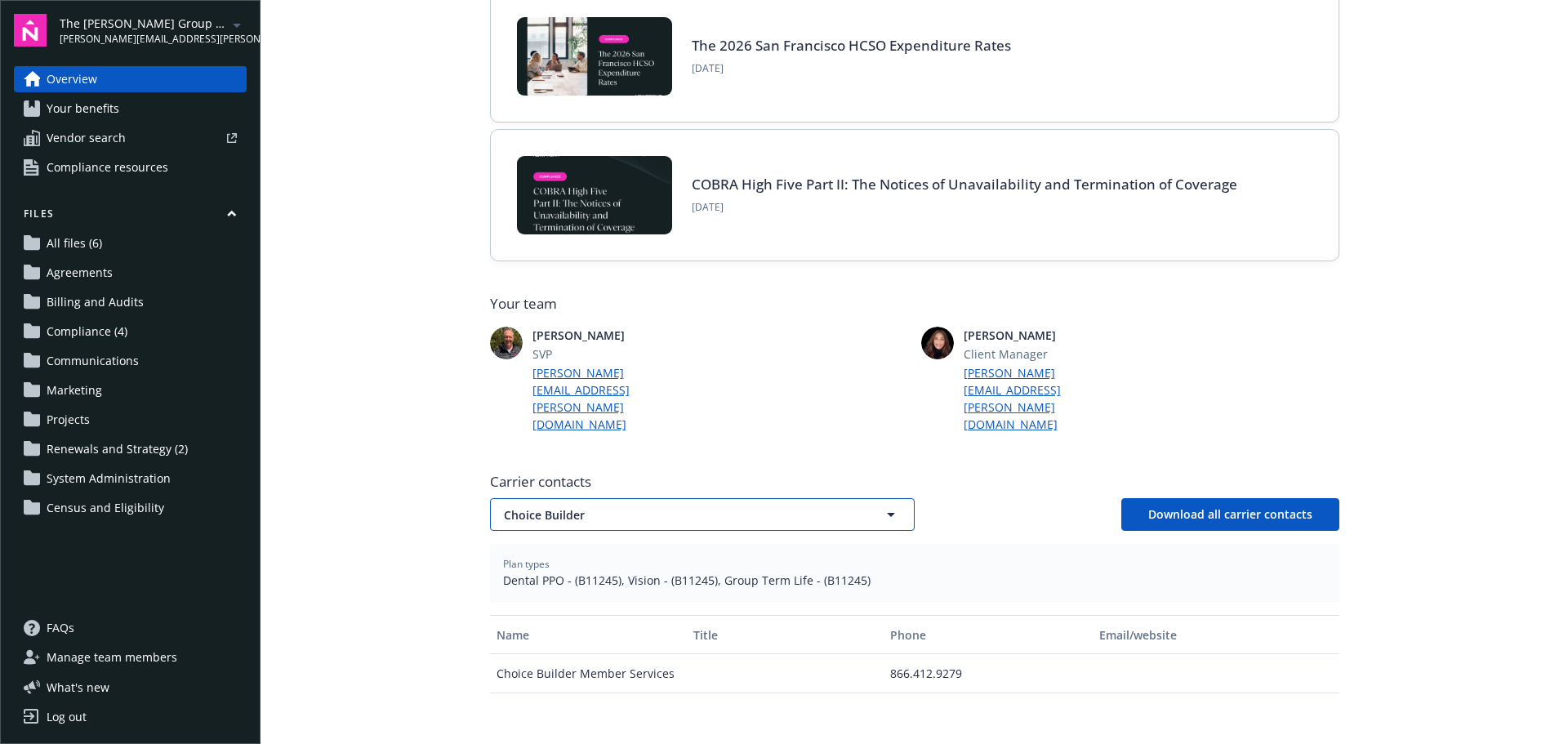
click at [776, 498] on button "Choice Builder" at bounding box center [702, 514] width 425 height 33
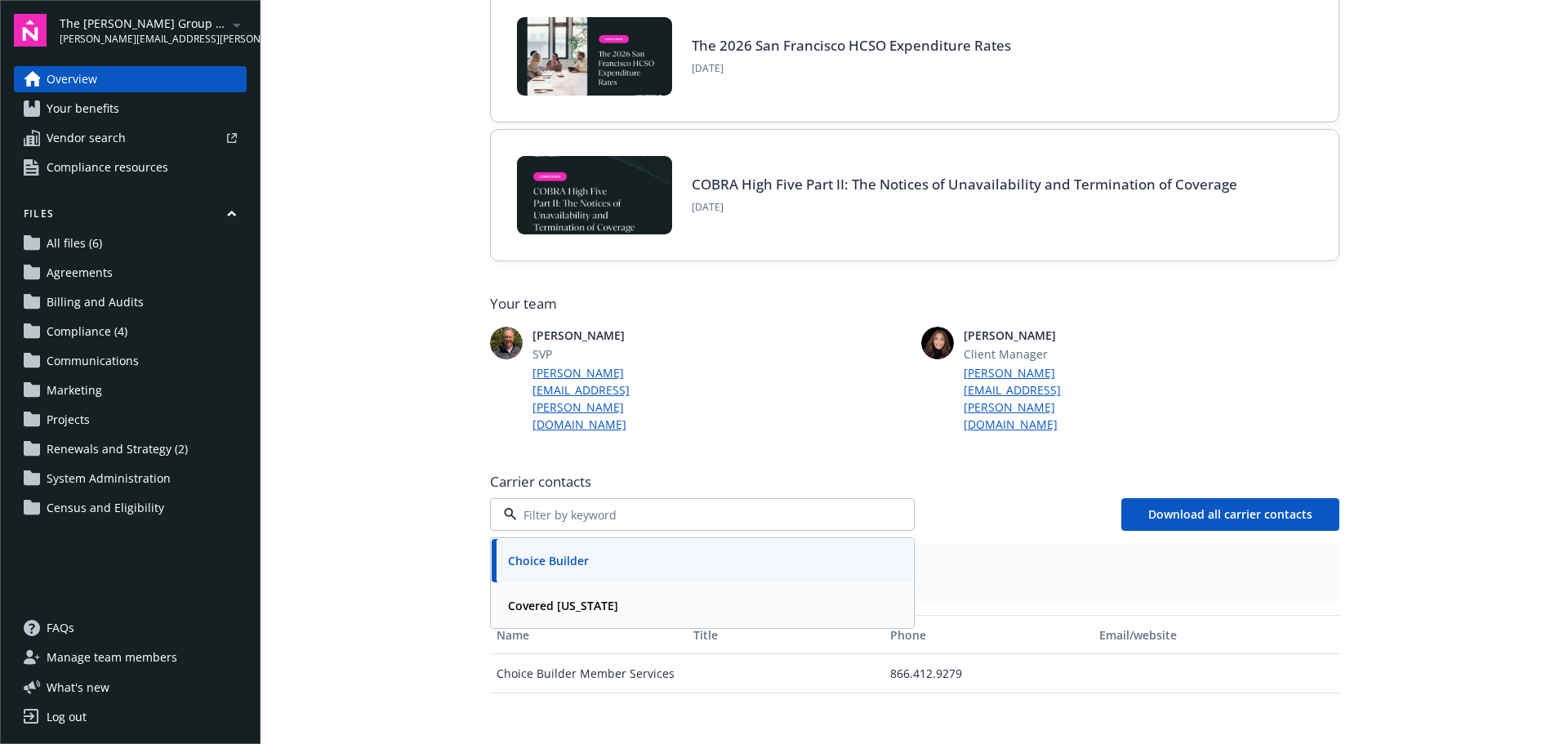
click at [760, 594] on div "Covered California" at bounding box center [702, 606] width 402 height 24
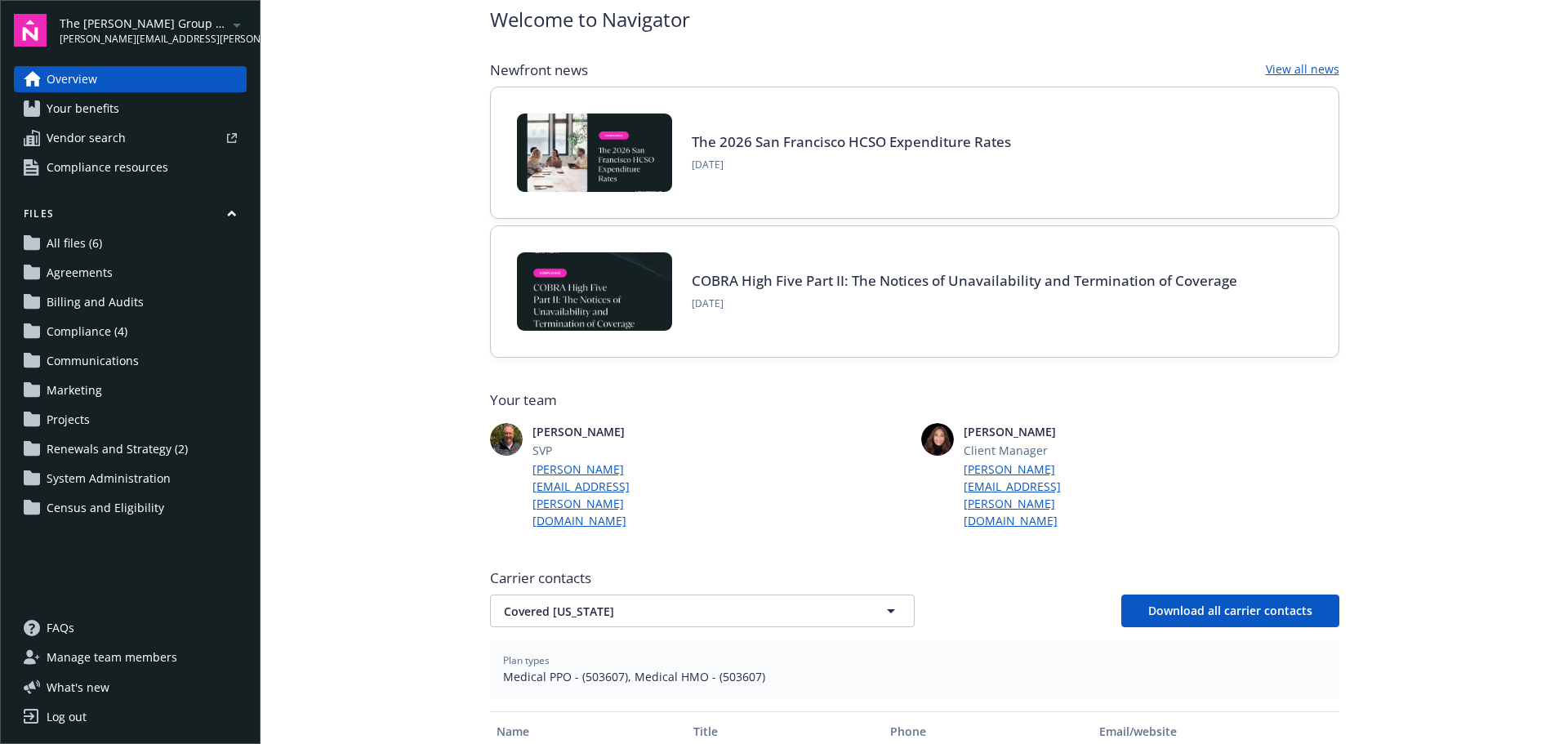
scroll to position [0, 0]
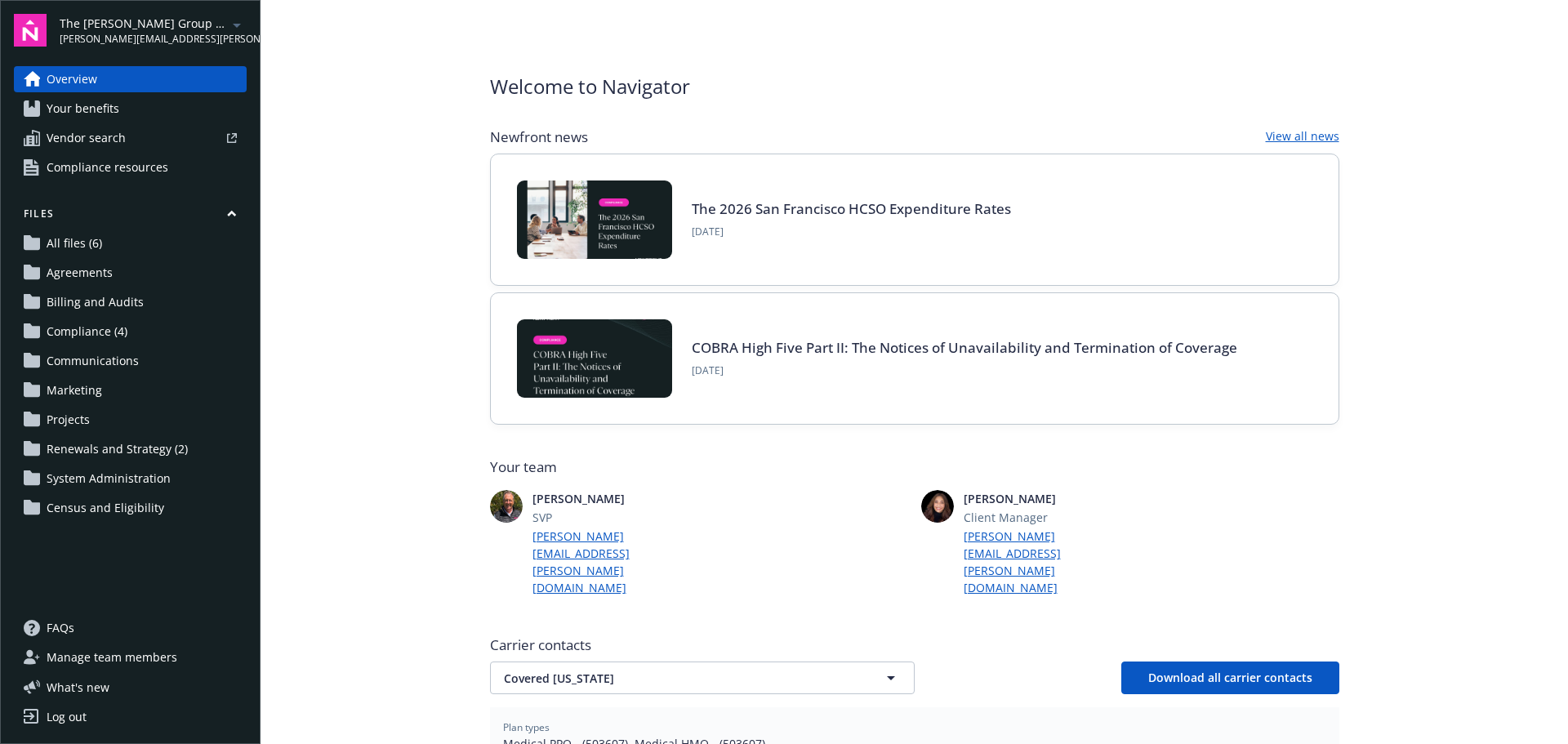
click at [162, 242] on link "All files (6)" at bounding box center [130, 243] width 233 height 26
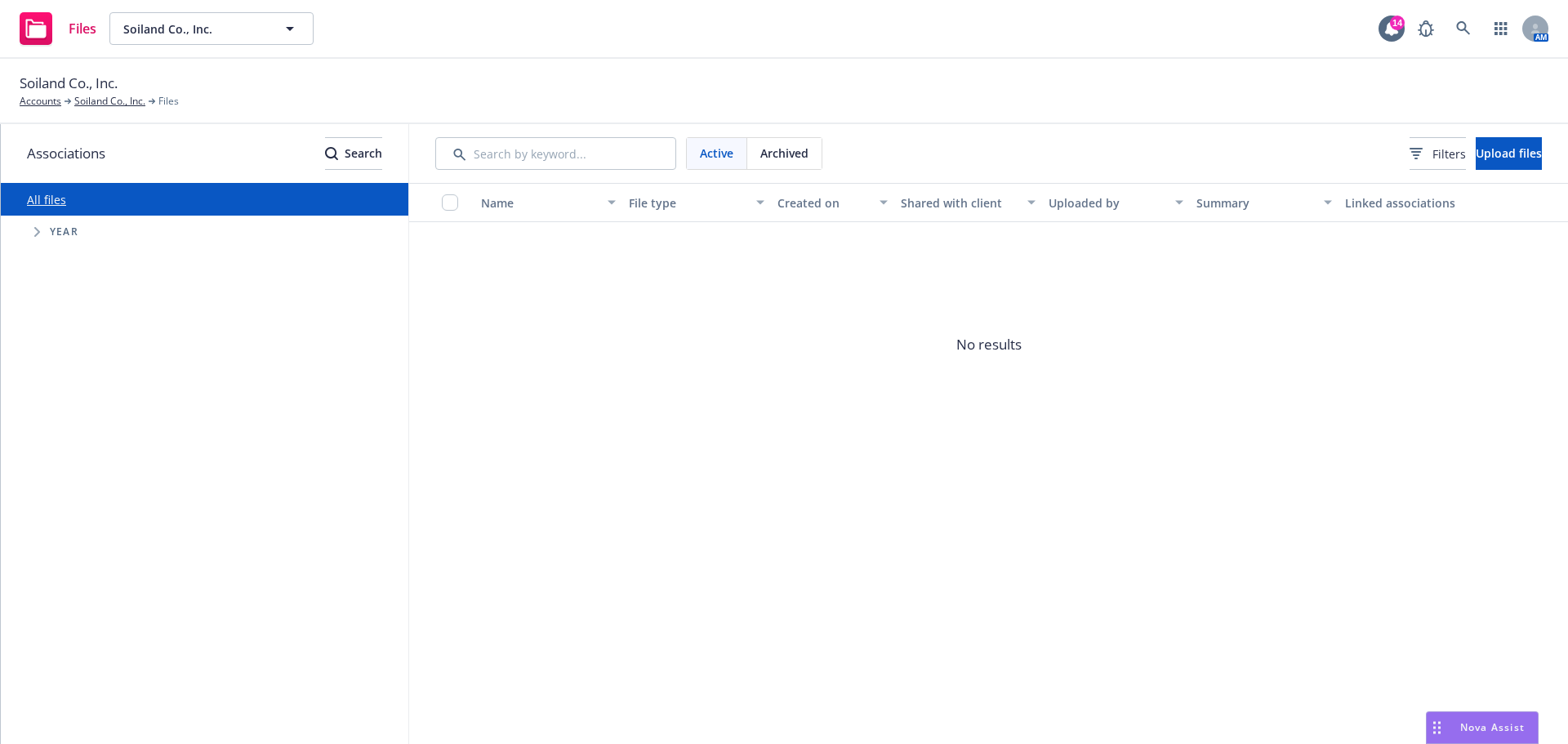
click at [708, 457] on span "No results" at bounding box center [988, 344] width 1158 height 245
